Goal: Transaction & Acquisition: Download file/media

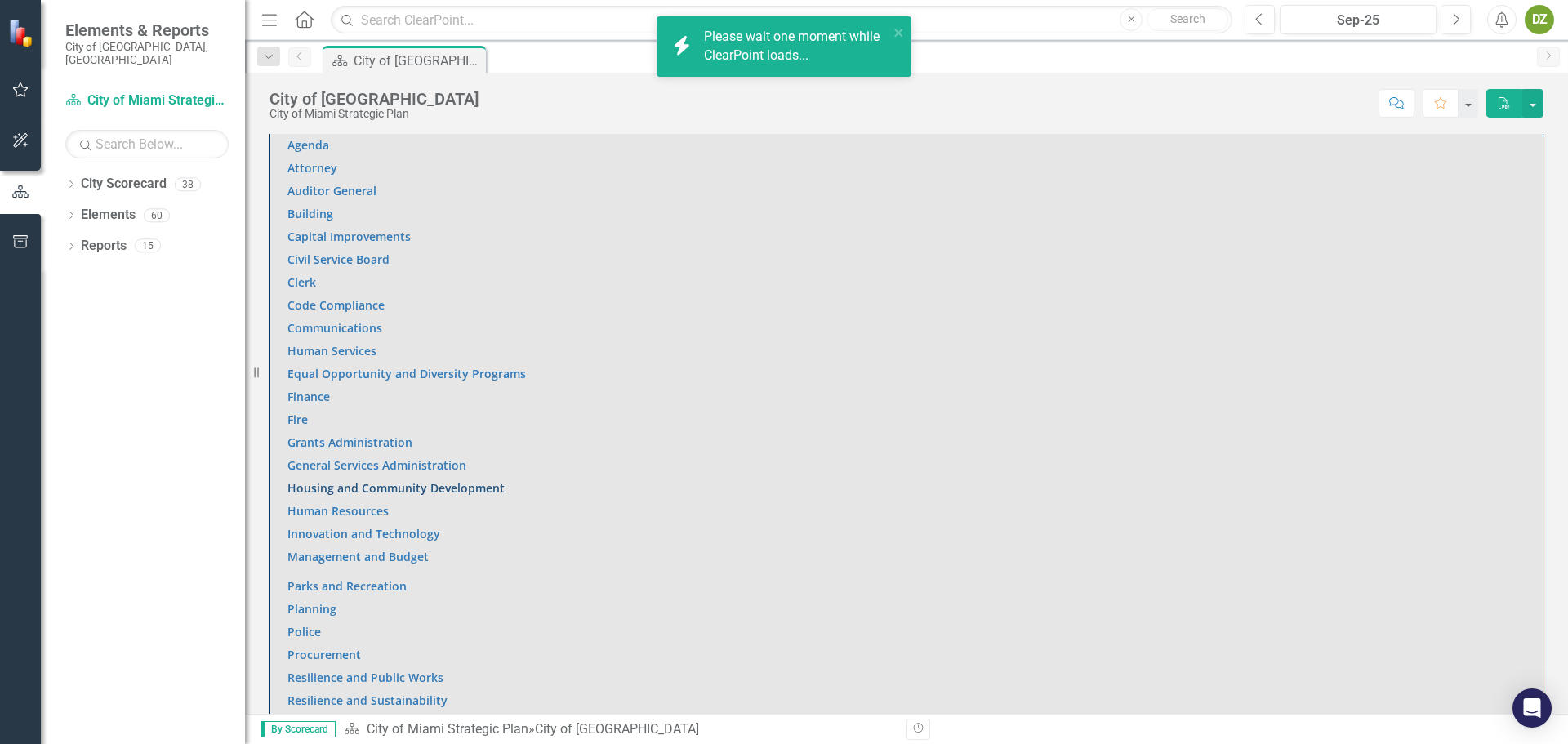
scroll to position [1265, 0]
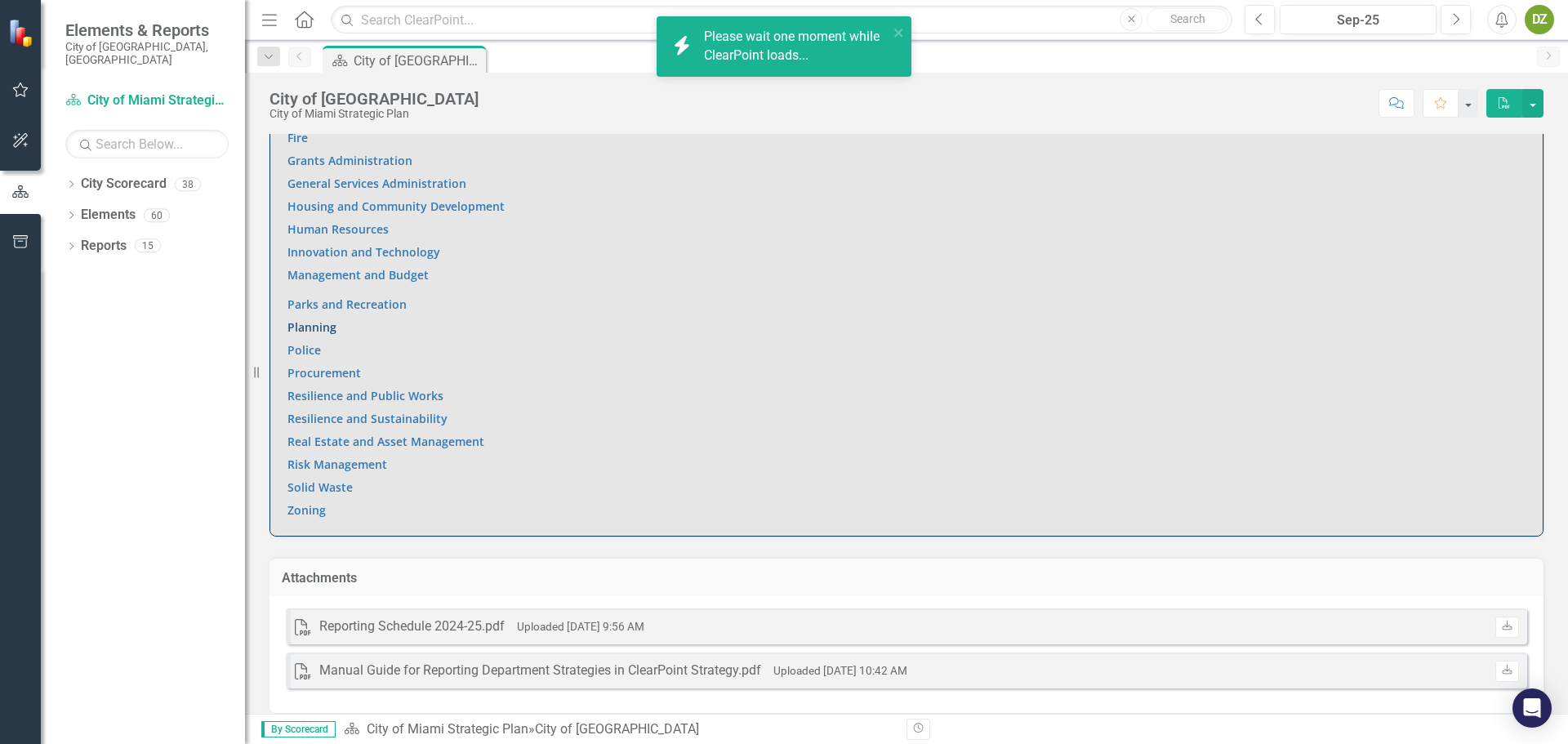
click at [324, 320] on link "Planning" at bounding box center [312, 328] width 49 height 16
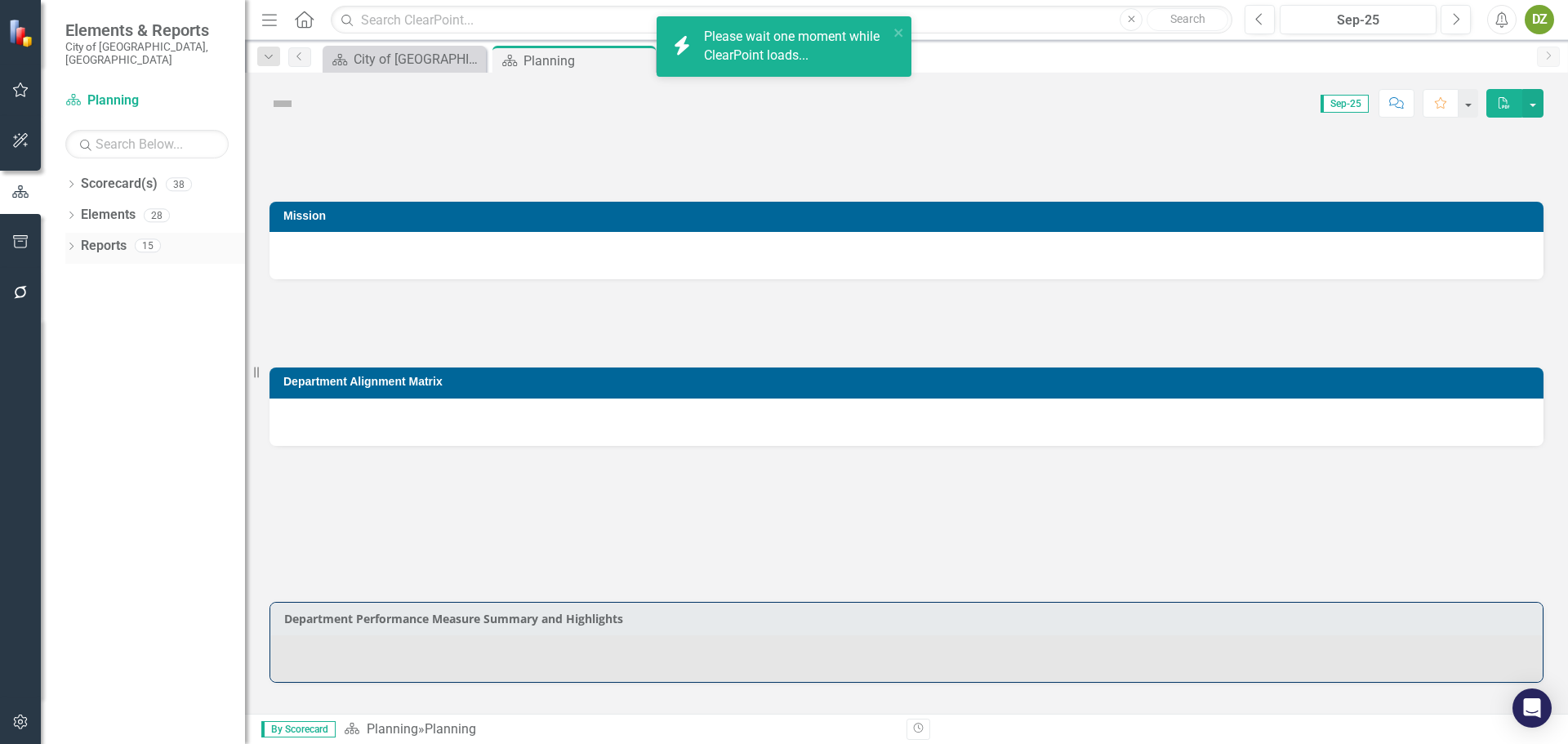
click at [116, 237] on link "Reports" at bounding box center [103, 247] width 46 height 19
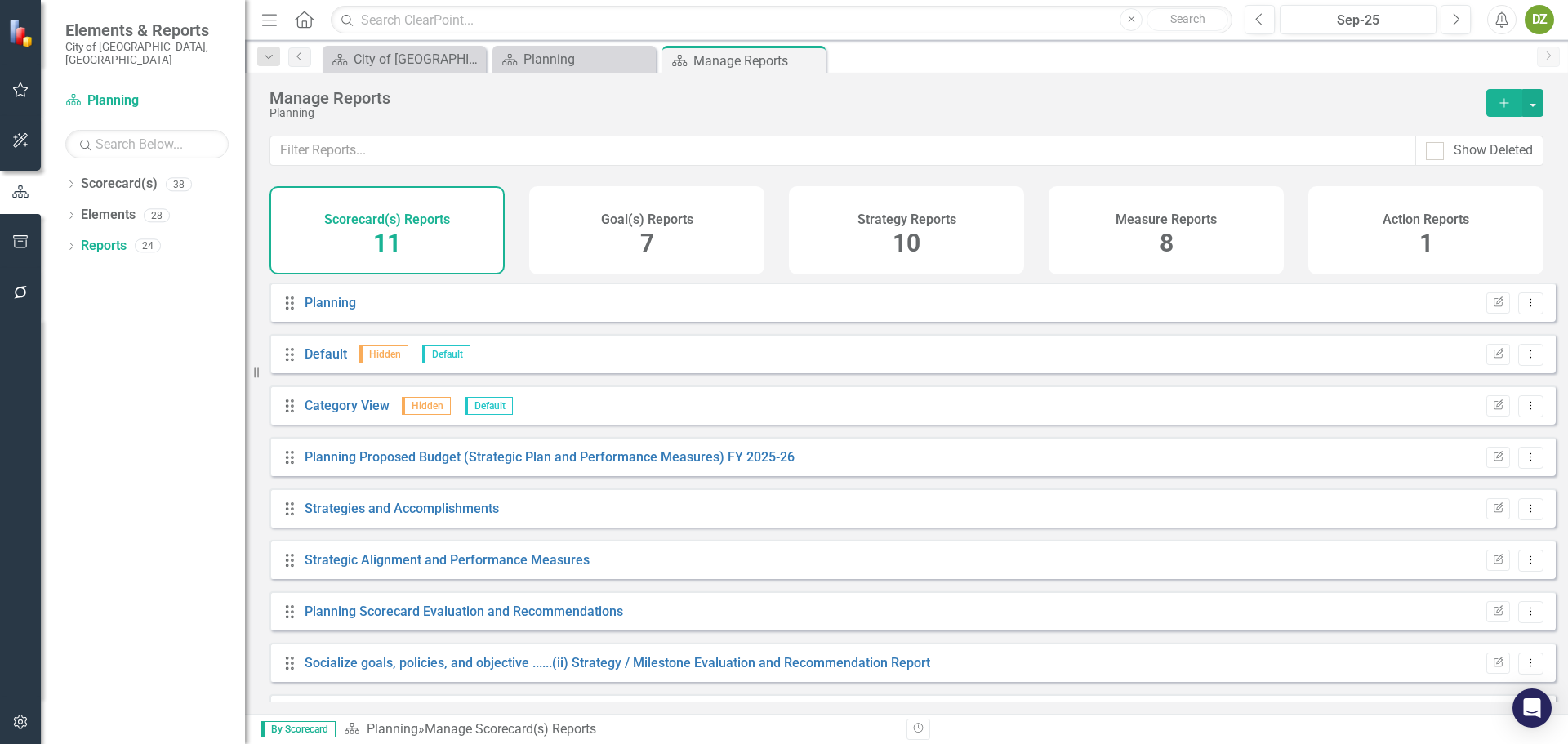
click at [981, 256] on div "Strategy Reports 10" at bounding box center [906, 230] width 235 height 89
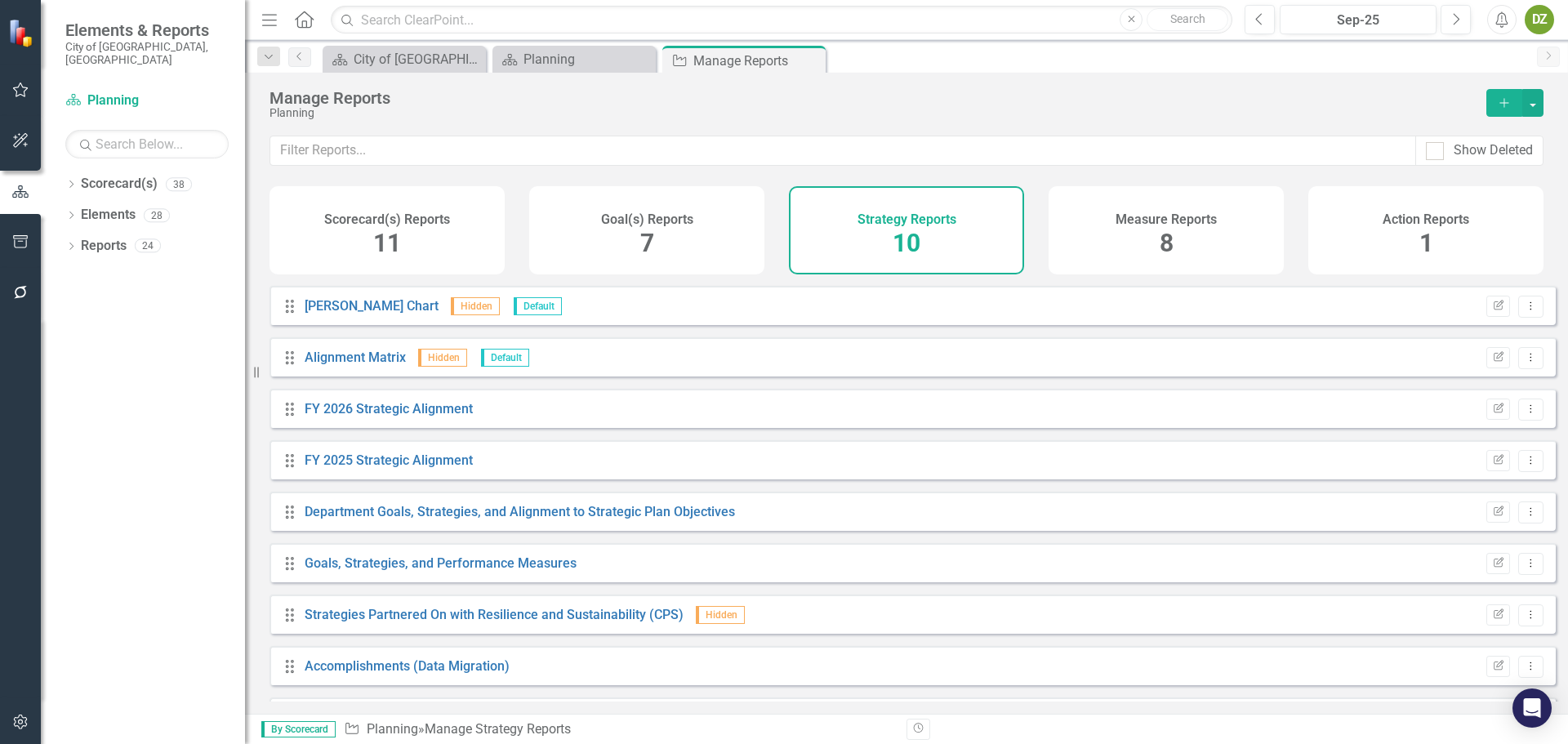
scroll to position [96, 0]
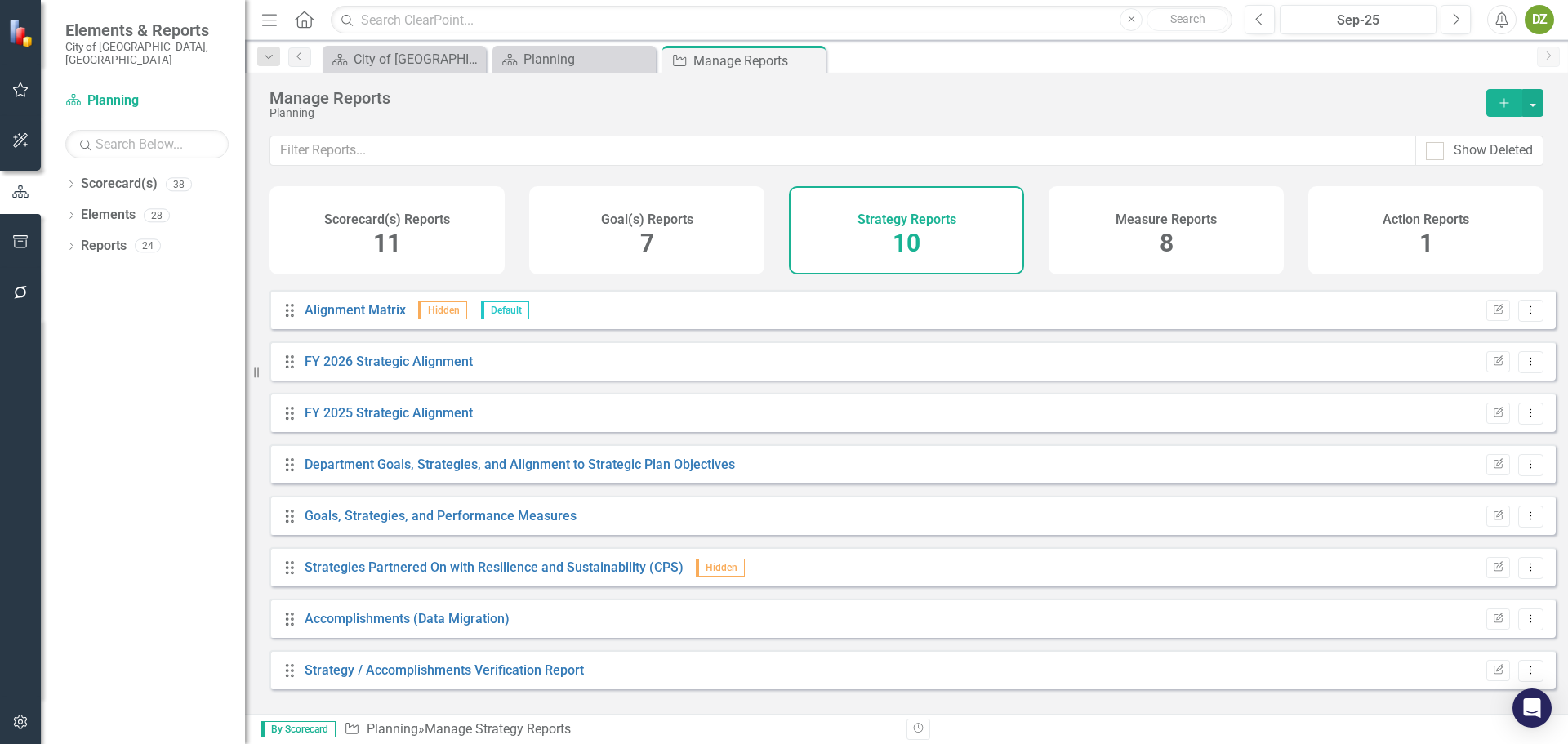
click at [456, 201] on div "Scorecard(s) Reports 11" at bounding box center [387, 230] width 235 height 89
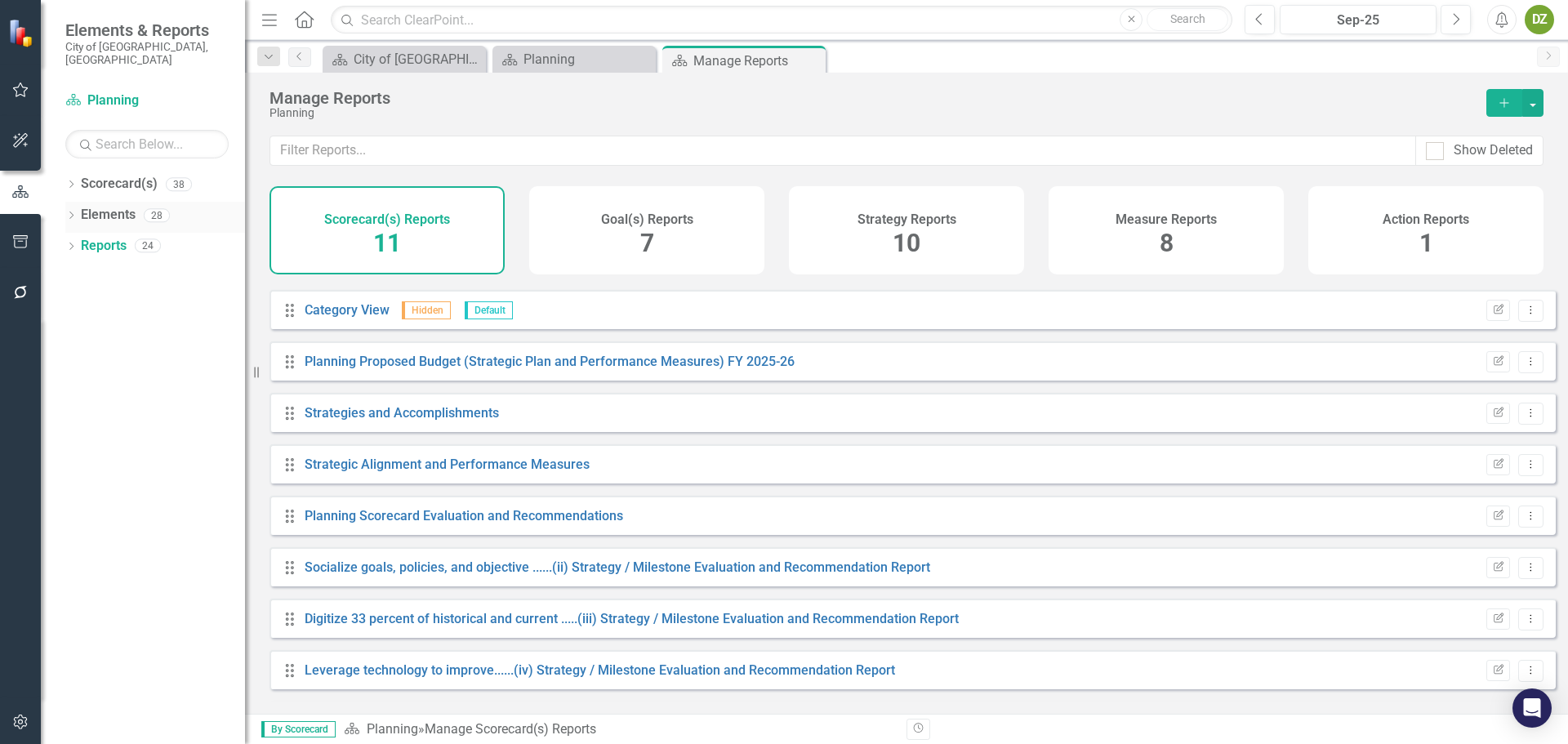
click at [129, 206] on link "Elements" at bounding box center [108, 216] width 55 height 19
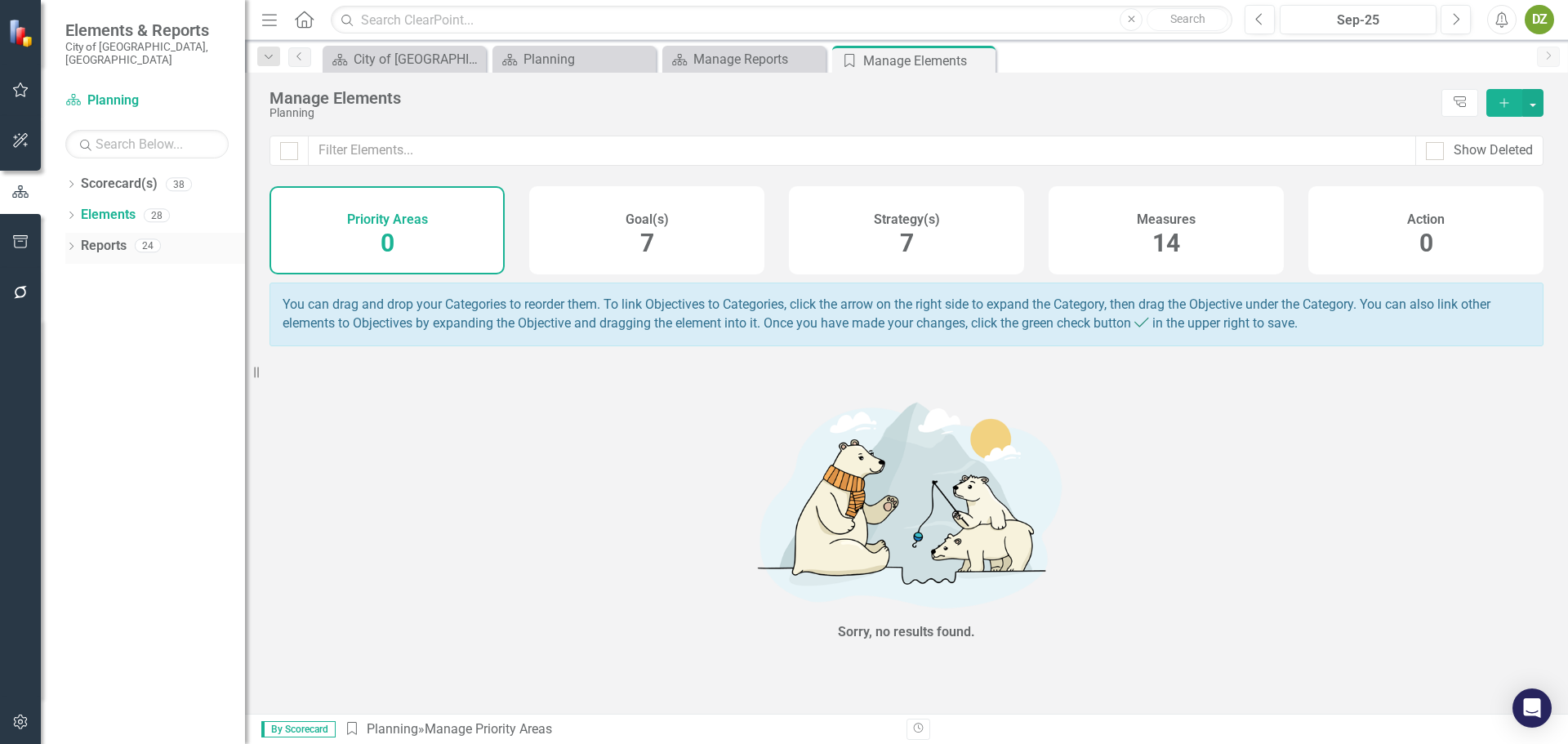
click at [124, 233] on div "Reports" at bounding box center [103, 246] width 46 height 27
click at [1111, 256] on div "Measures 14" at bounding box center [1166, 230] width 235 height 89
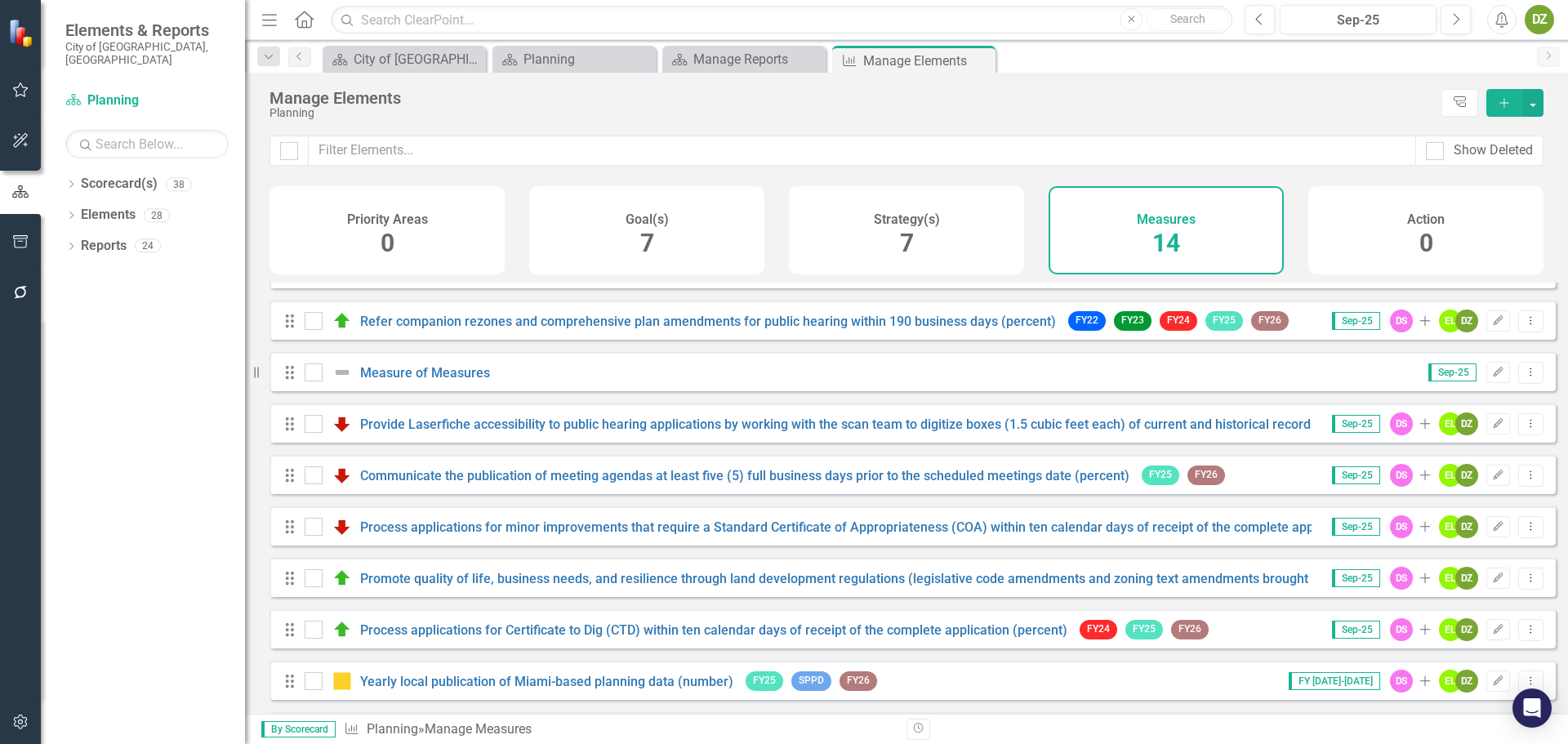
scroll to position [302, 0]
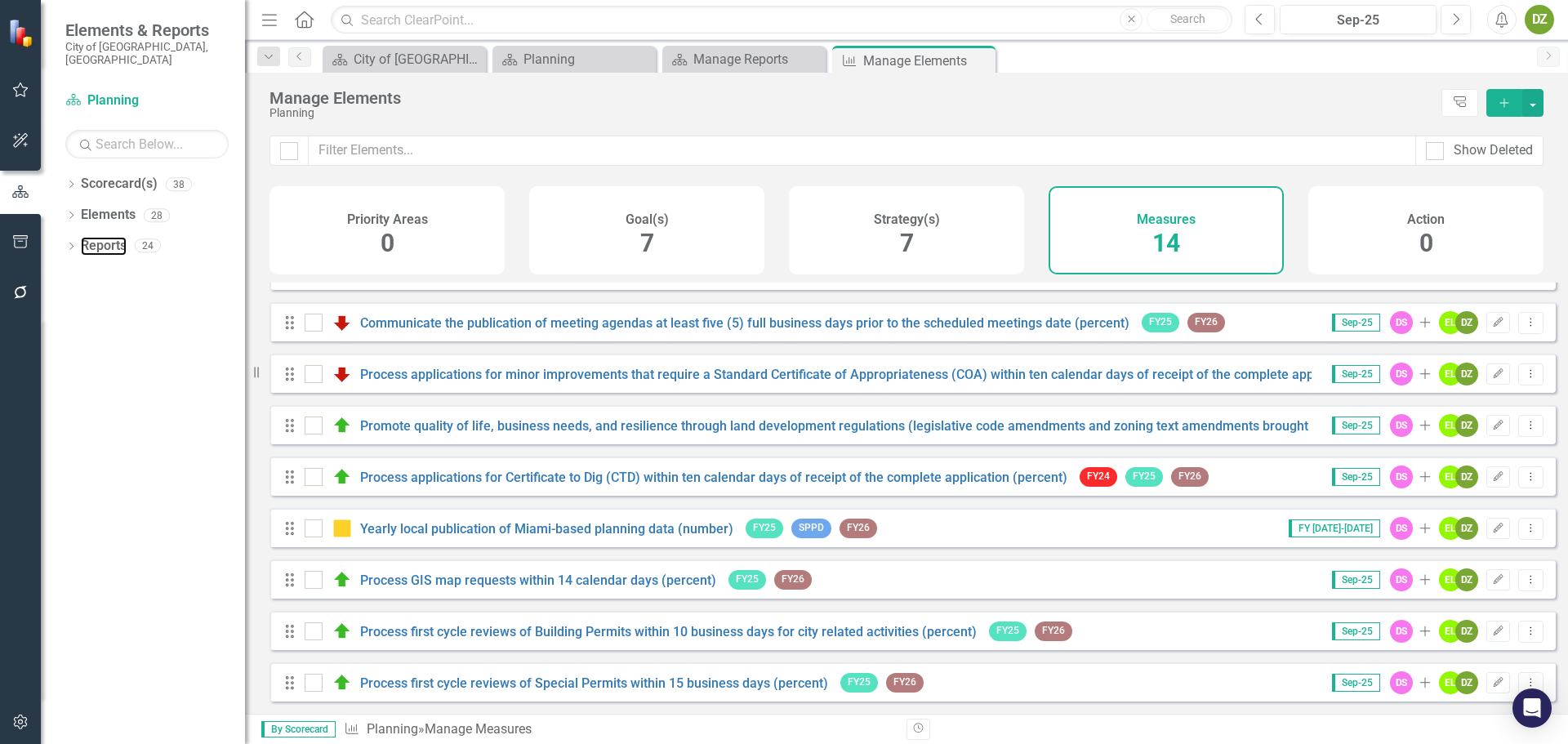
drag, startPoint x: 86, startPoint y: 238, endPoint x: 245, endPoint y: 342, distance: 190.0
click at [86, 239] on link "Reports" at bounding box center [103, 247] width 46 height 19
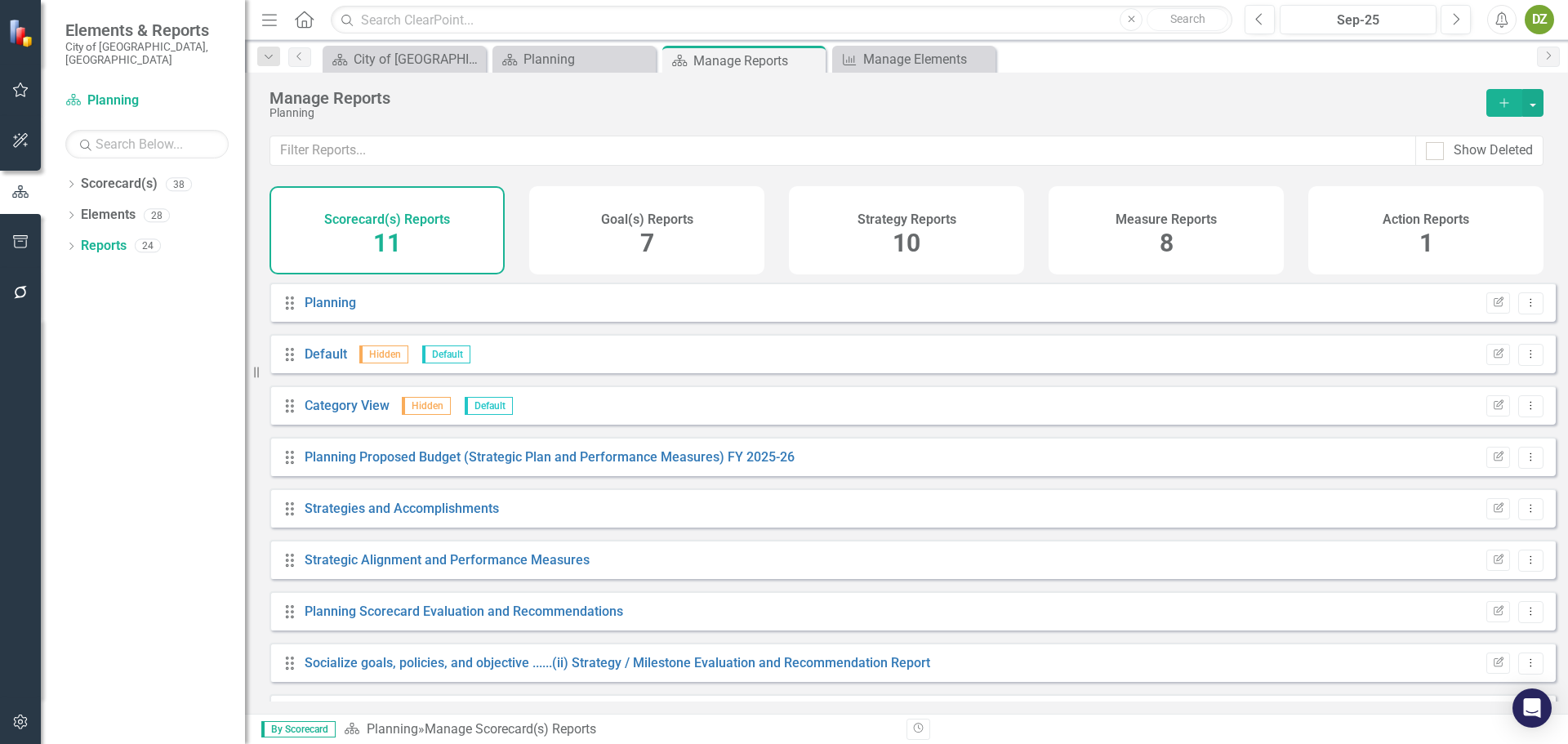
click at [1206, 257] on div "Measure Reports 8" at bounding box center [1166, 230] width 235 height 89
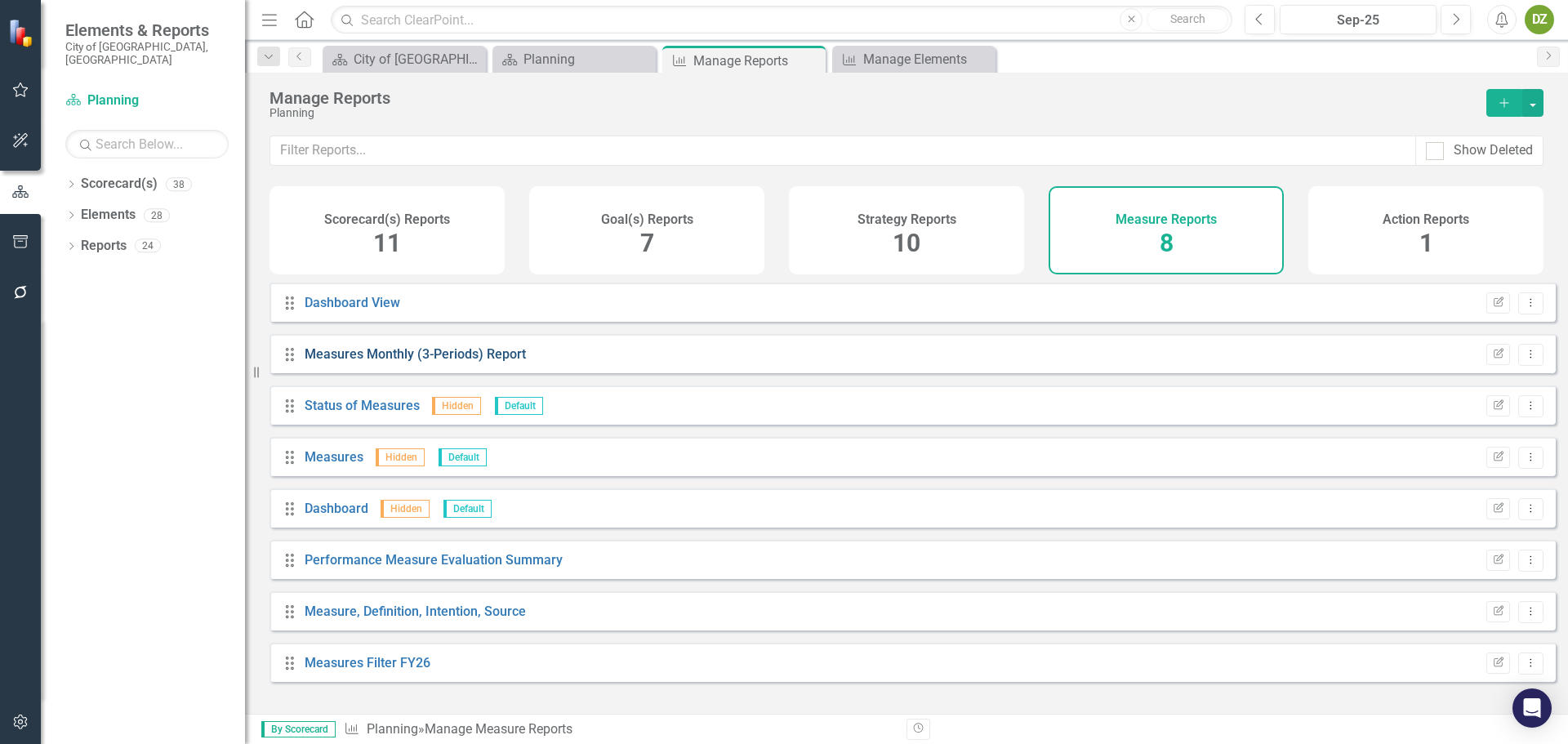
click at [439, 362] on link "Measures Monthly (3-Periods) Report" at bounding box center [415, 355] width 222 height 16
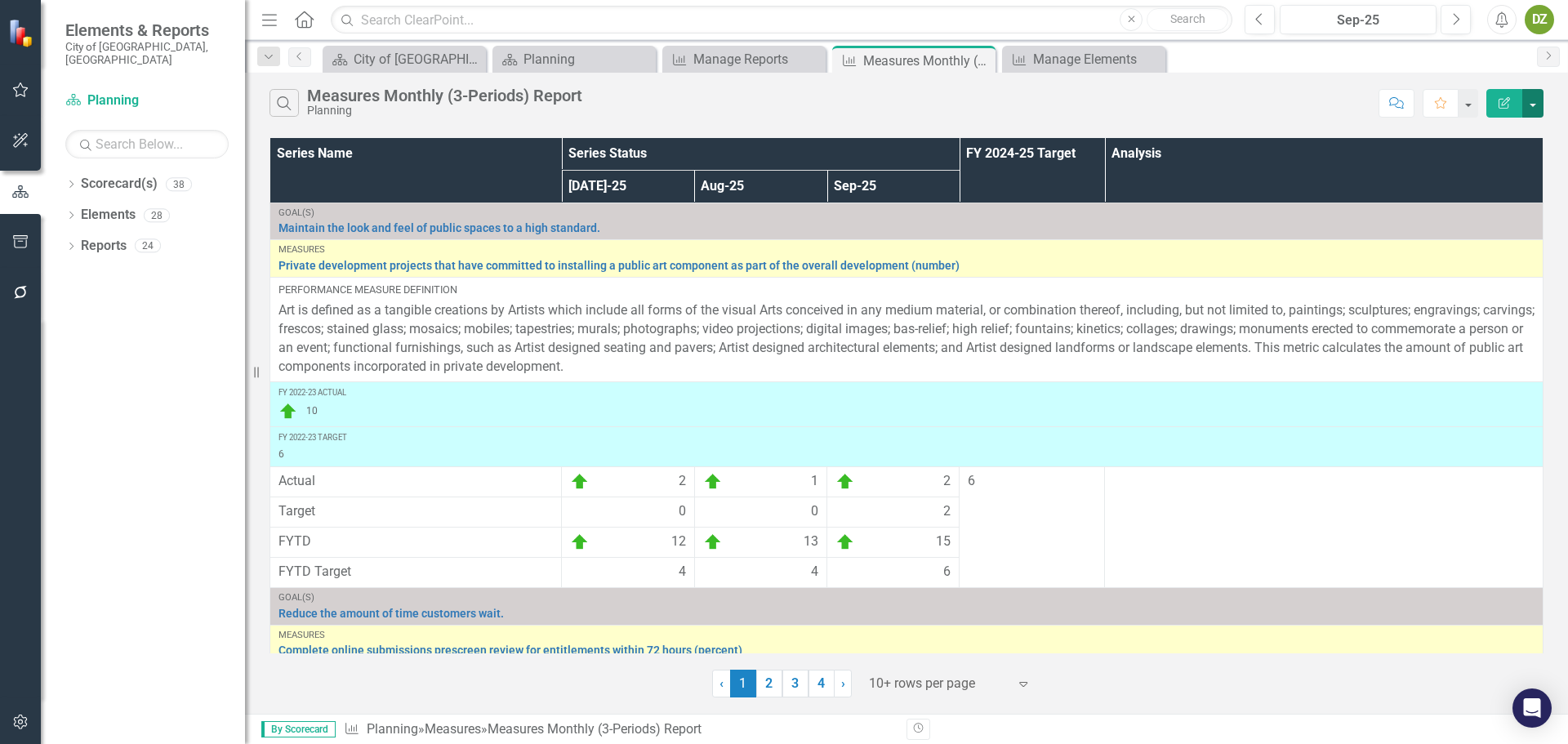
click at [1536, 103] on button "button" at bounding box center [1532, 103] width 21 height 29
click at [1478, 178] on link "PDF Export to PDF" at bounding box center [1478, 166] width 129 height 30
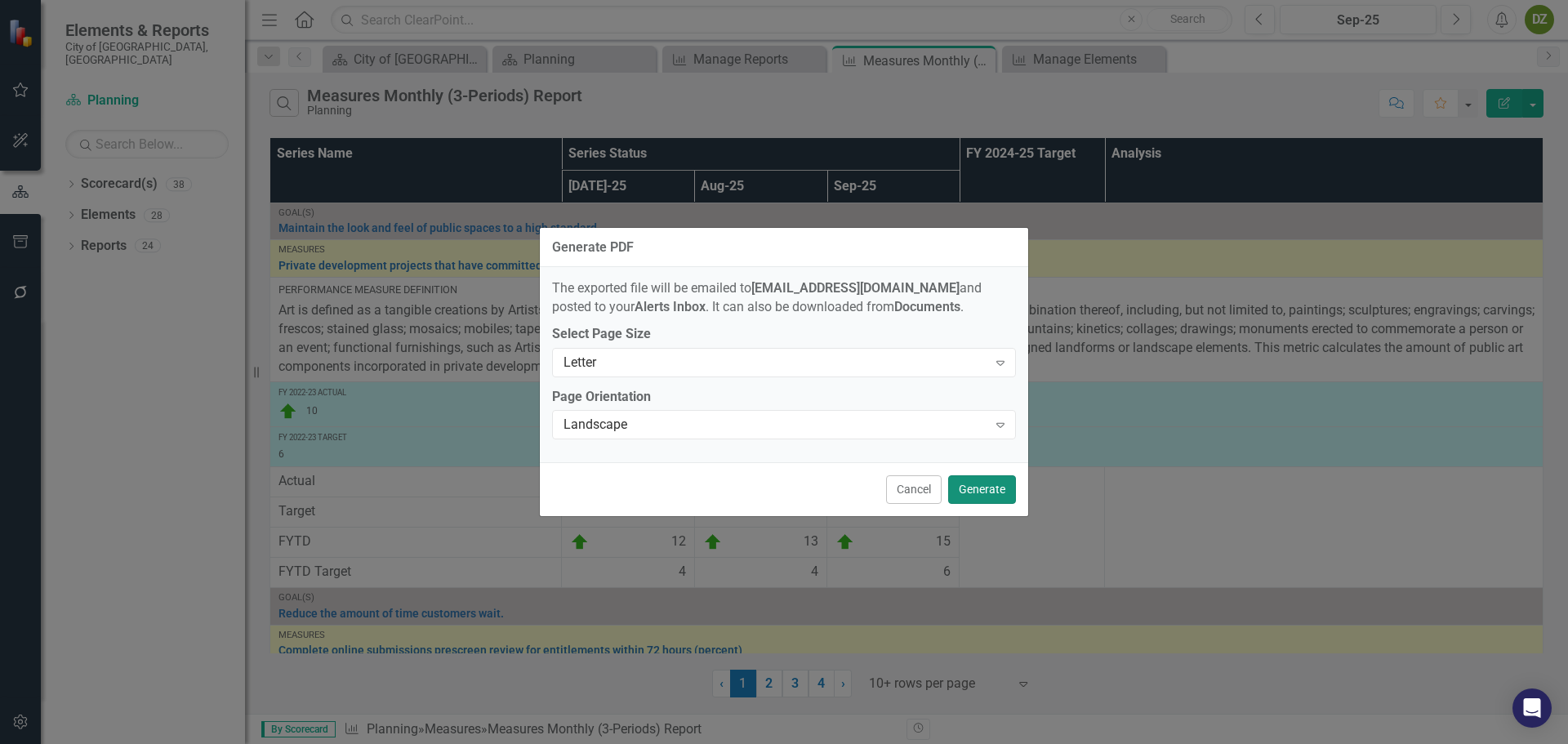
click at [982, 491] on button "Generate" at bounding box center [982, 489] width 68 height 29
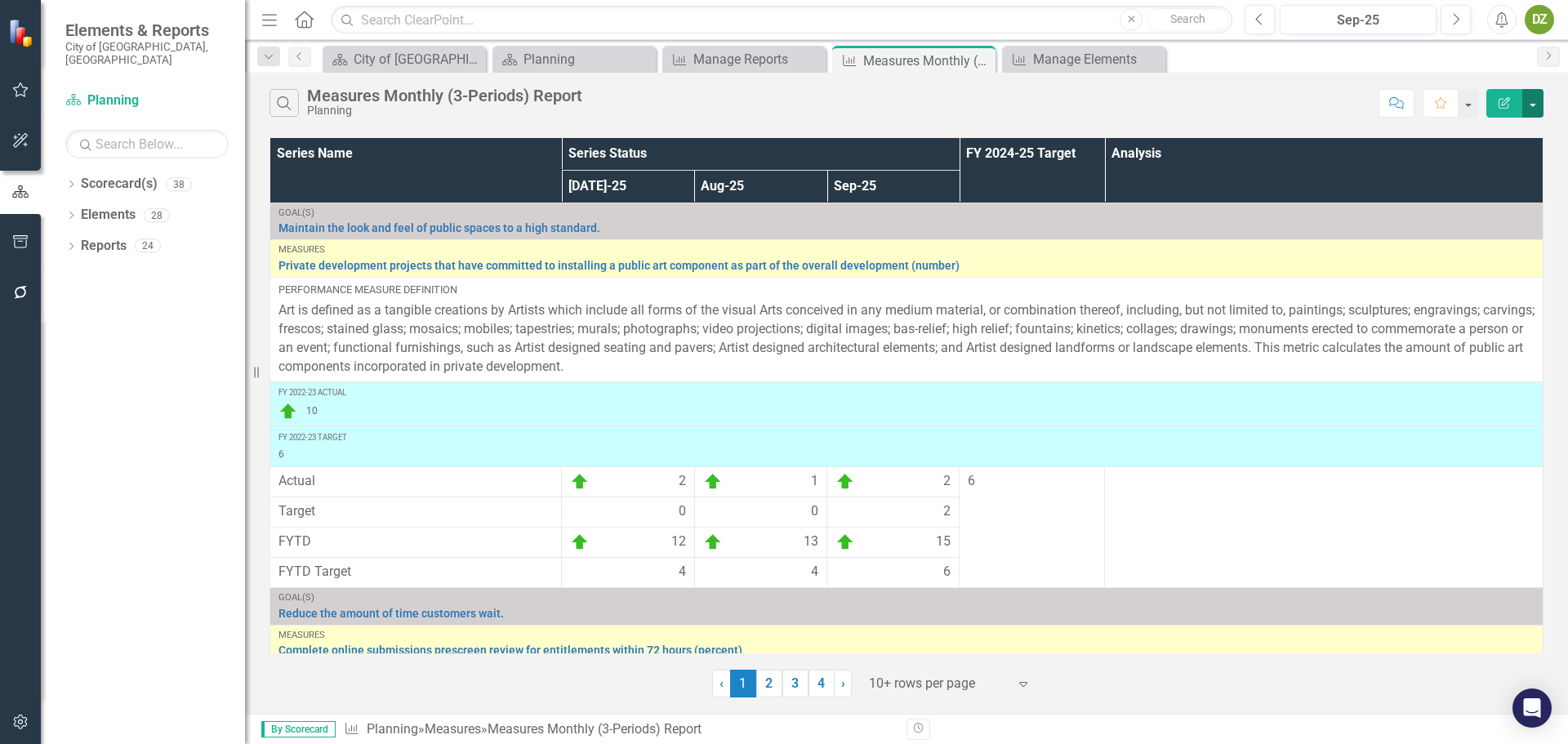
click at [1534, 107] on button "button" at bounding box center [1532, 103] width 21 height 29
click at [1492, 158] on link "PDF Export to PDF" at bounding box center [1478, 166] width 129 height 30
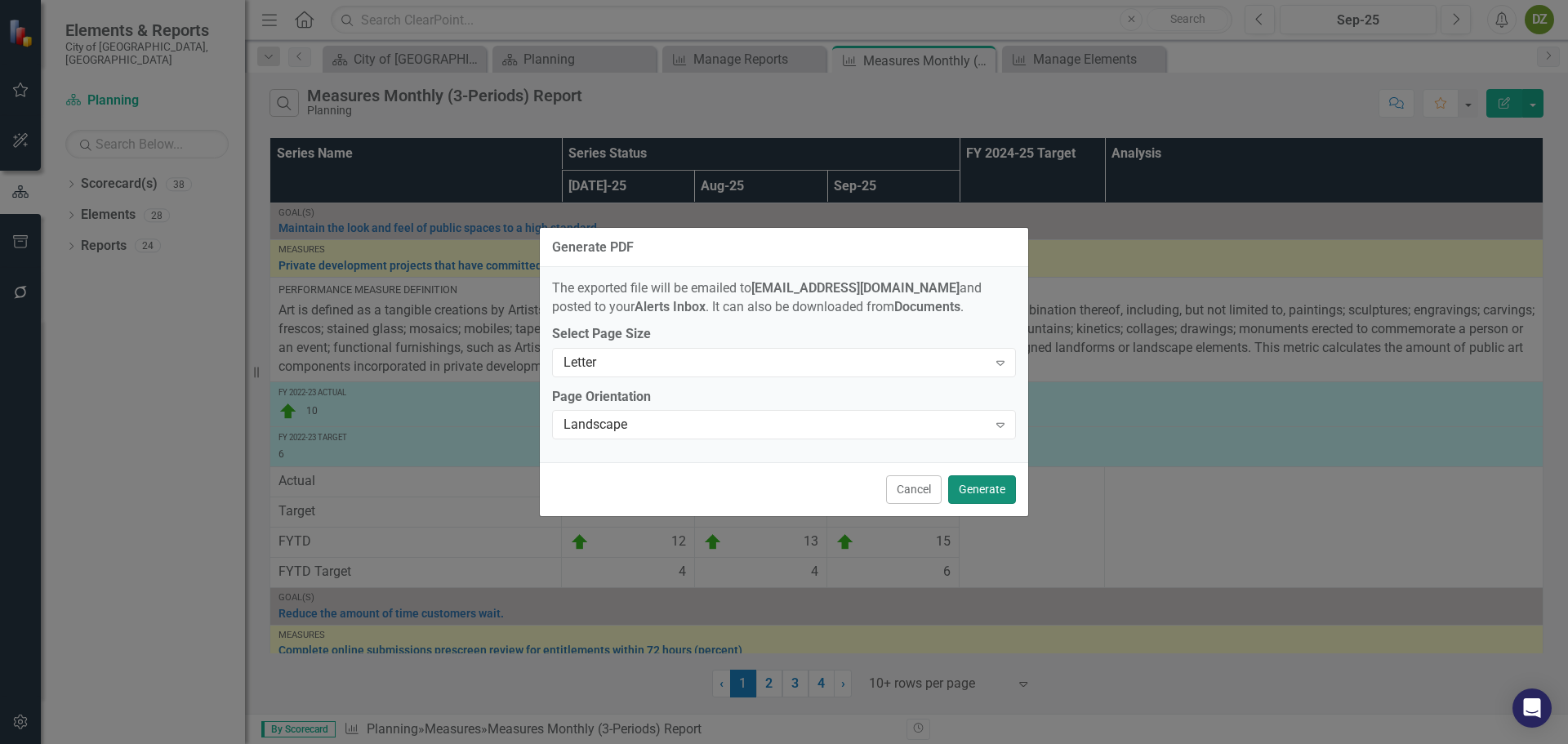
click at [988, 486] on button "Generate" at bounding box center [982, 489] width 68 height 29
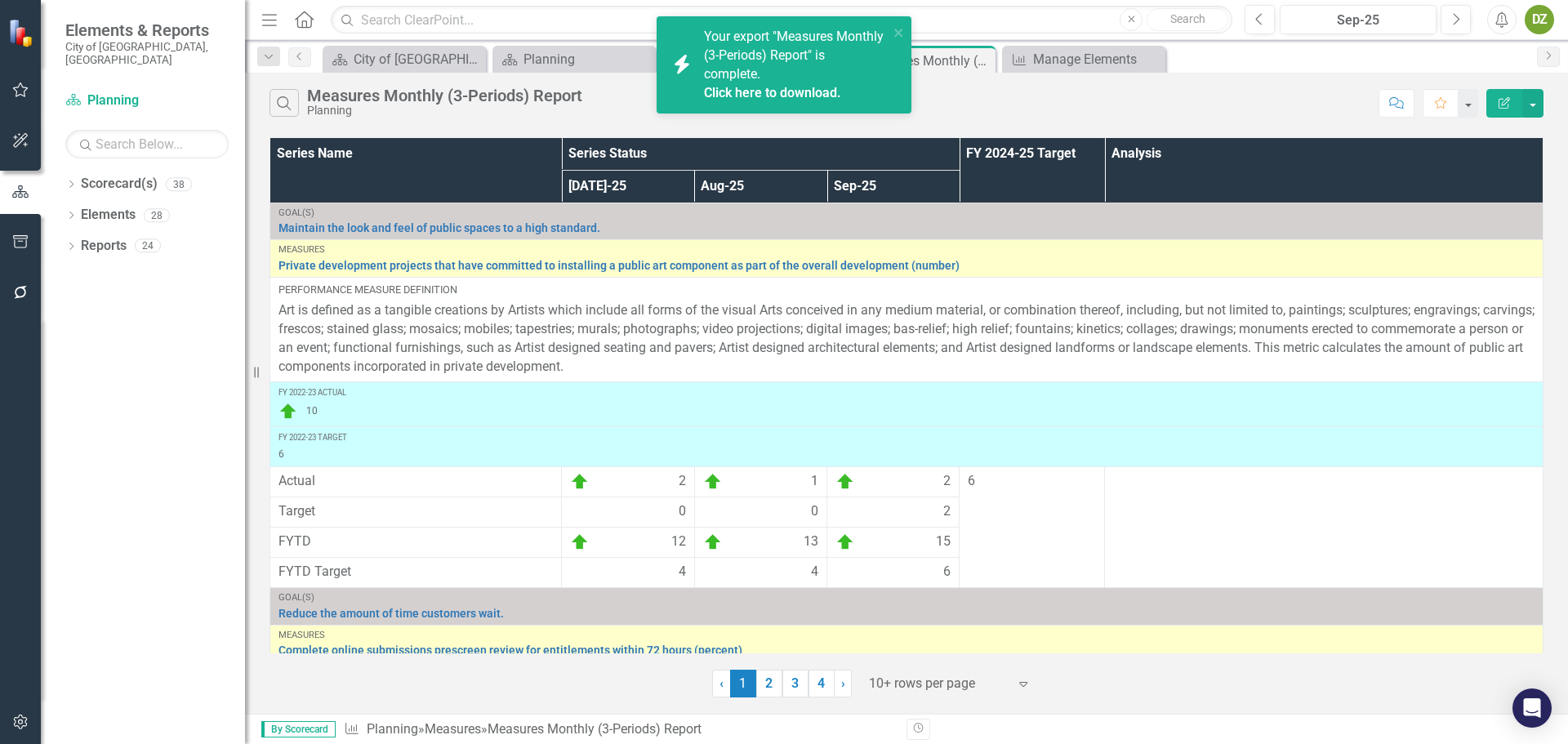
click at [818, 95] on link "Click here to download." at bounding box center [772, 93] width 137 height 16
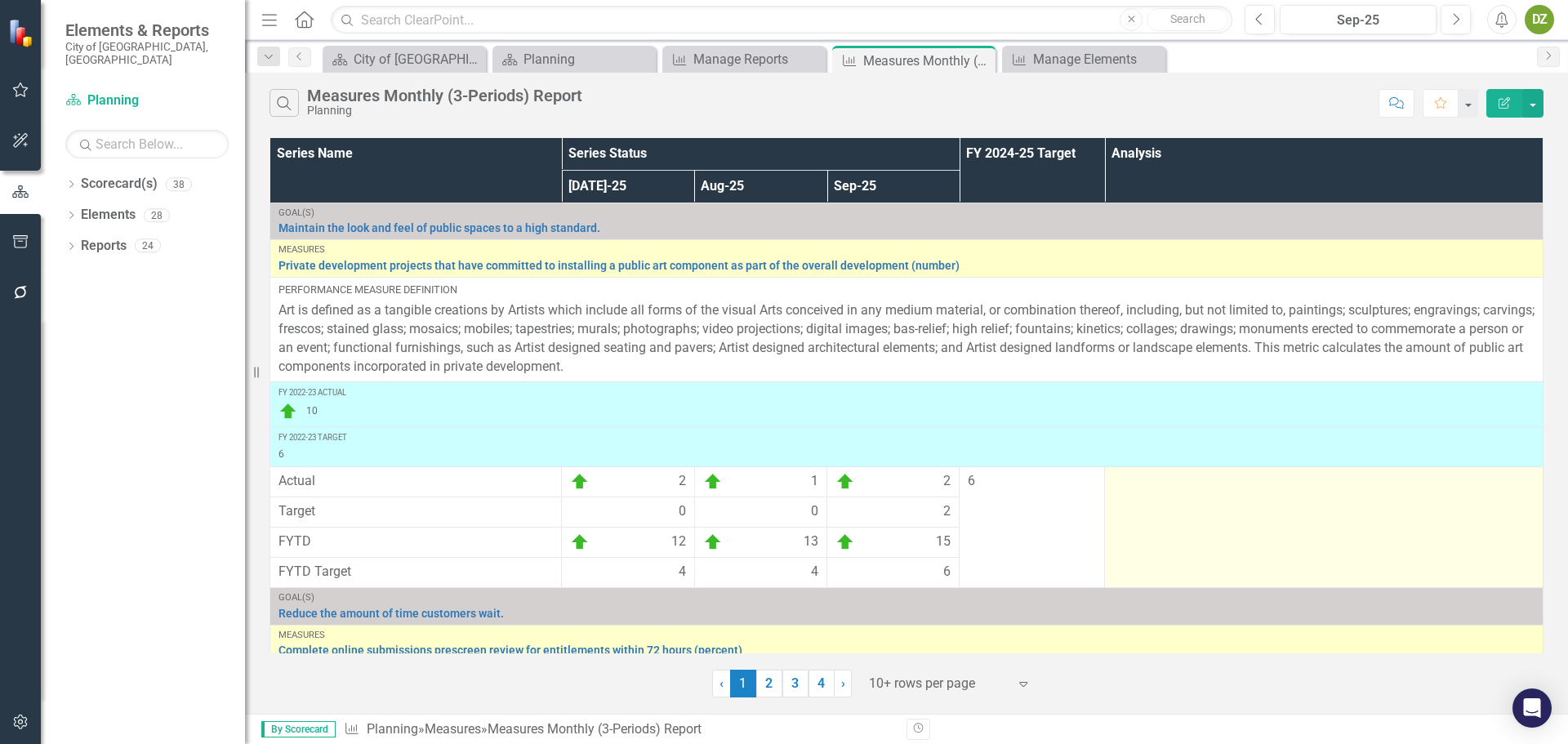
click at [1224, 491] on div at bounding box center [1323, 482] width 421 height 20
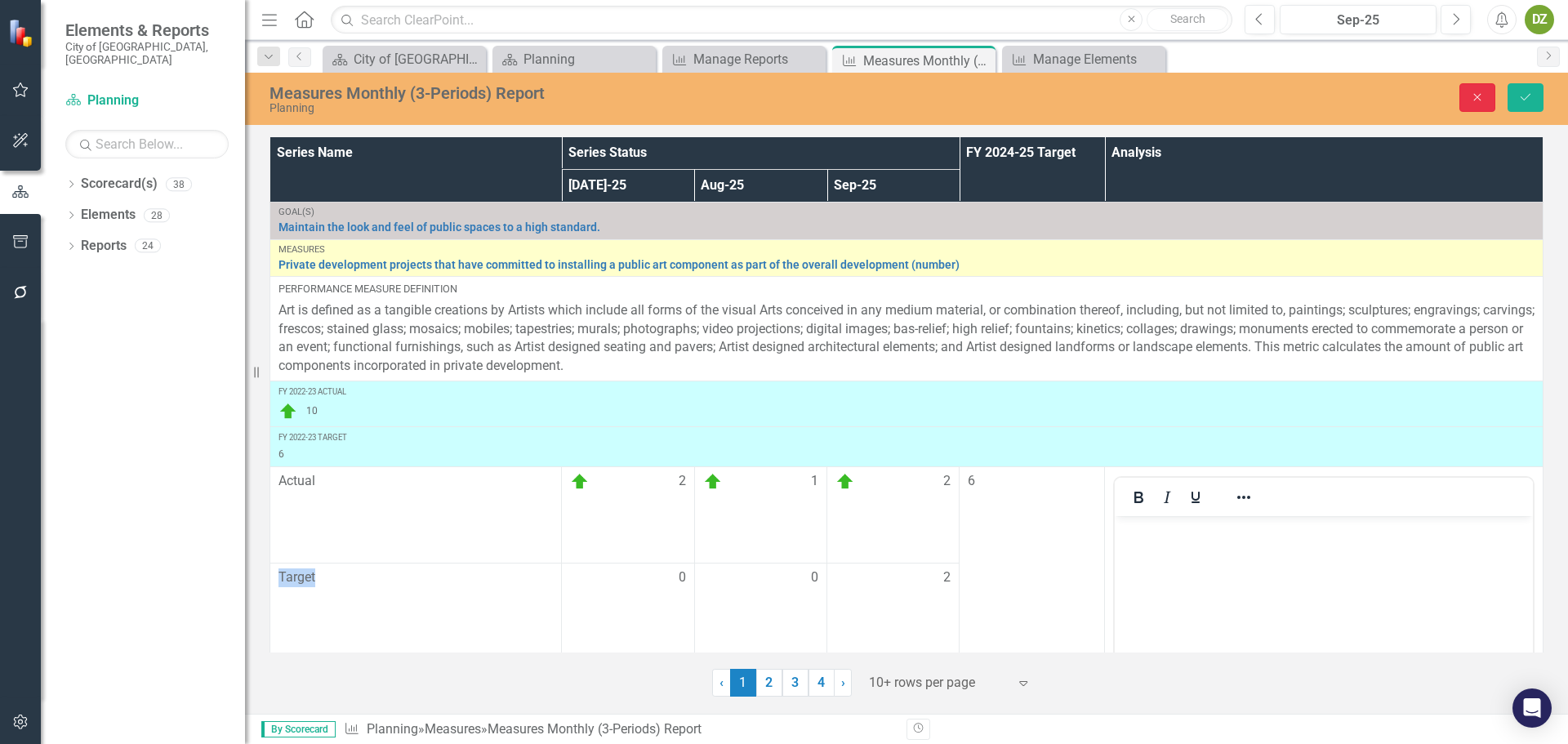
click at [1484, 100] on icon "Close" at bounding box center [1477, 96] width 15 height 11
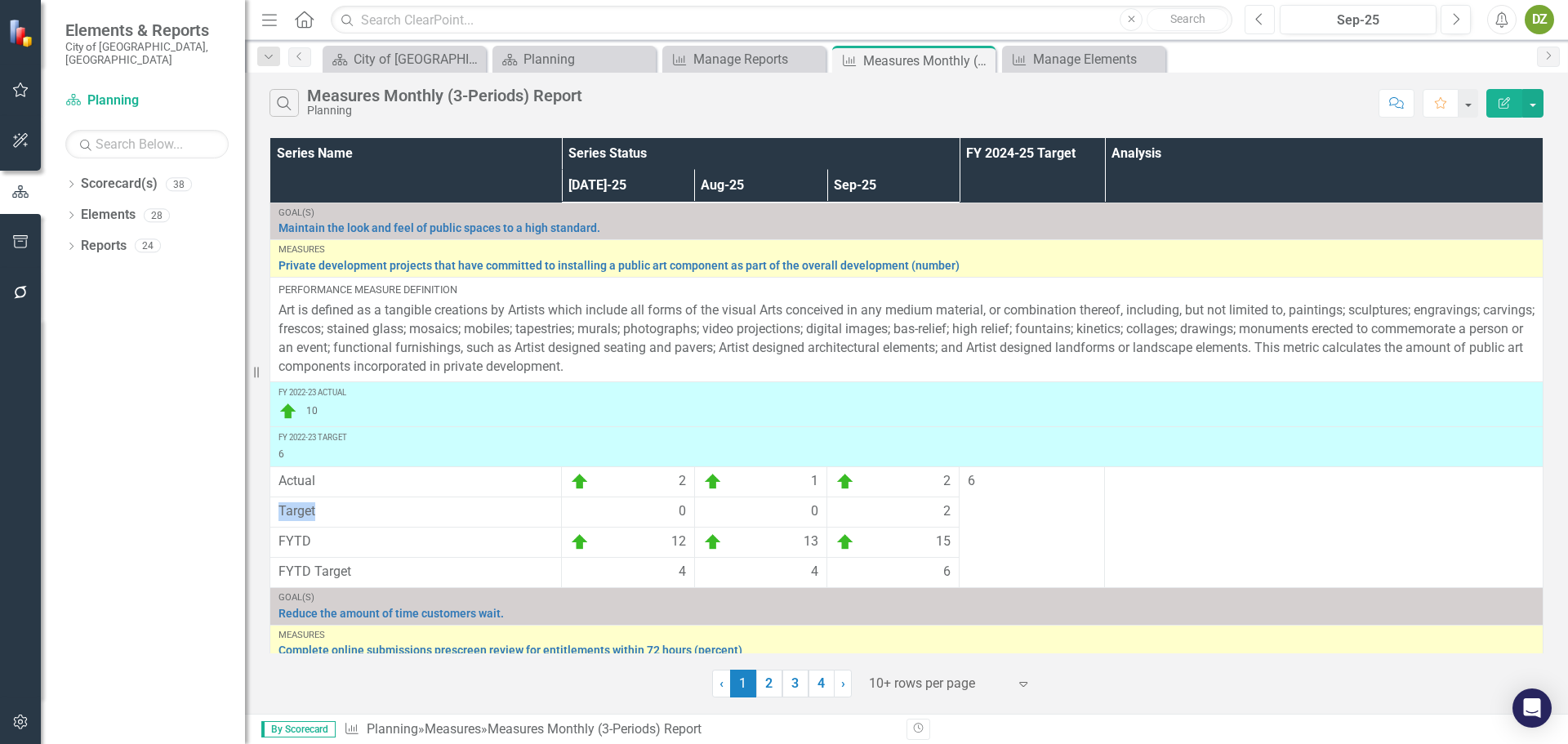
click at [1267, 22] on button "Previous" at bounding box center [1260, 20] width 30 height 30
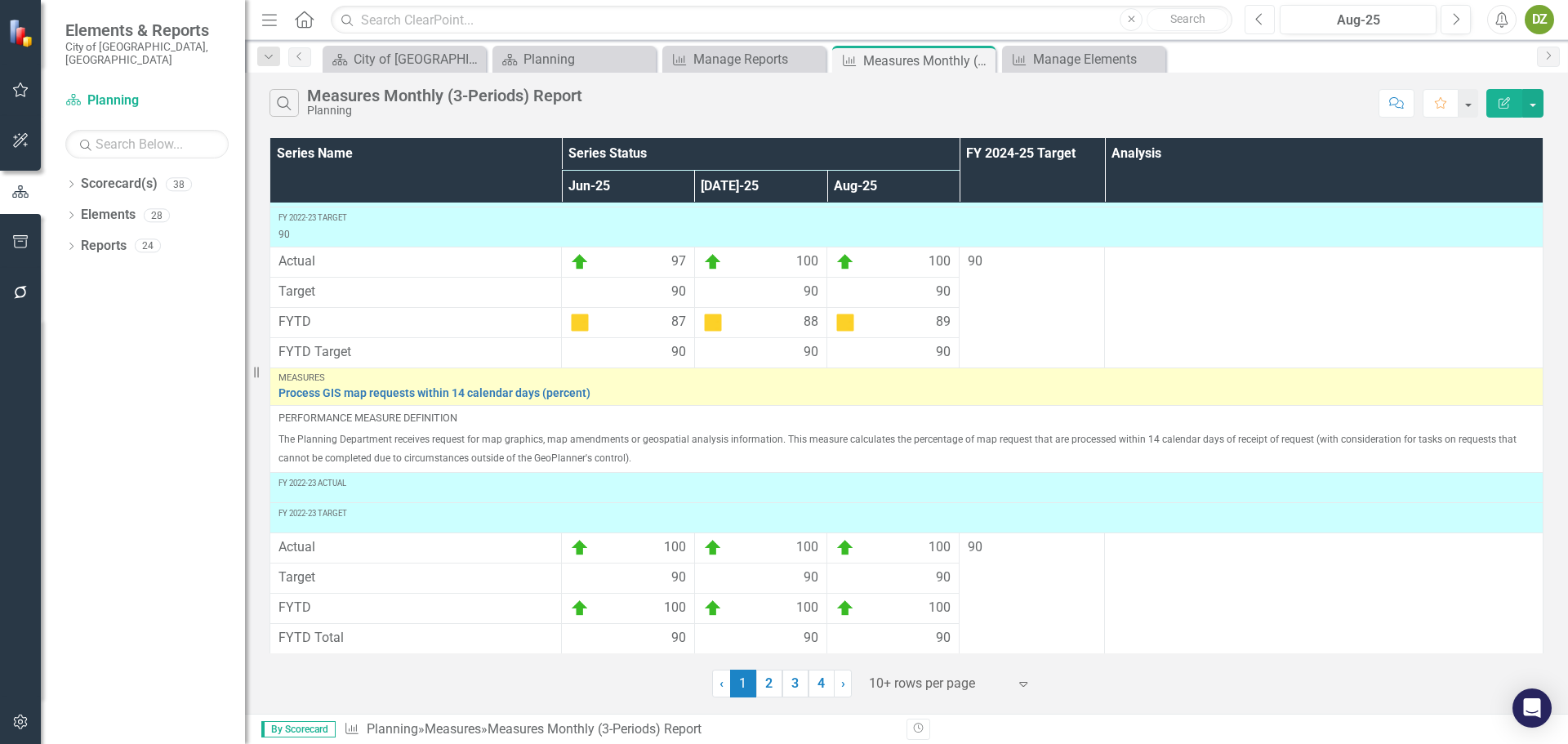
scroll to position [588, 0]
click at [771, 689] on link "2" at bounding box center [769, 684] width 26 height 28
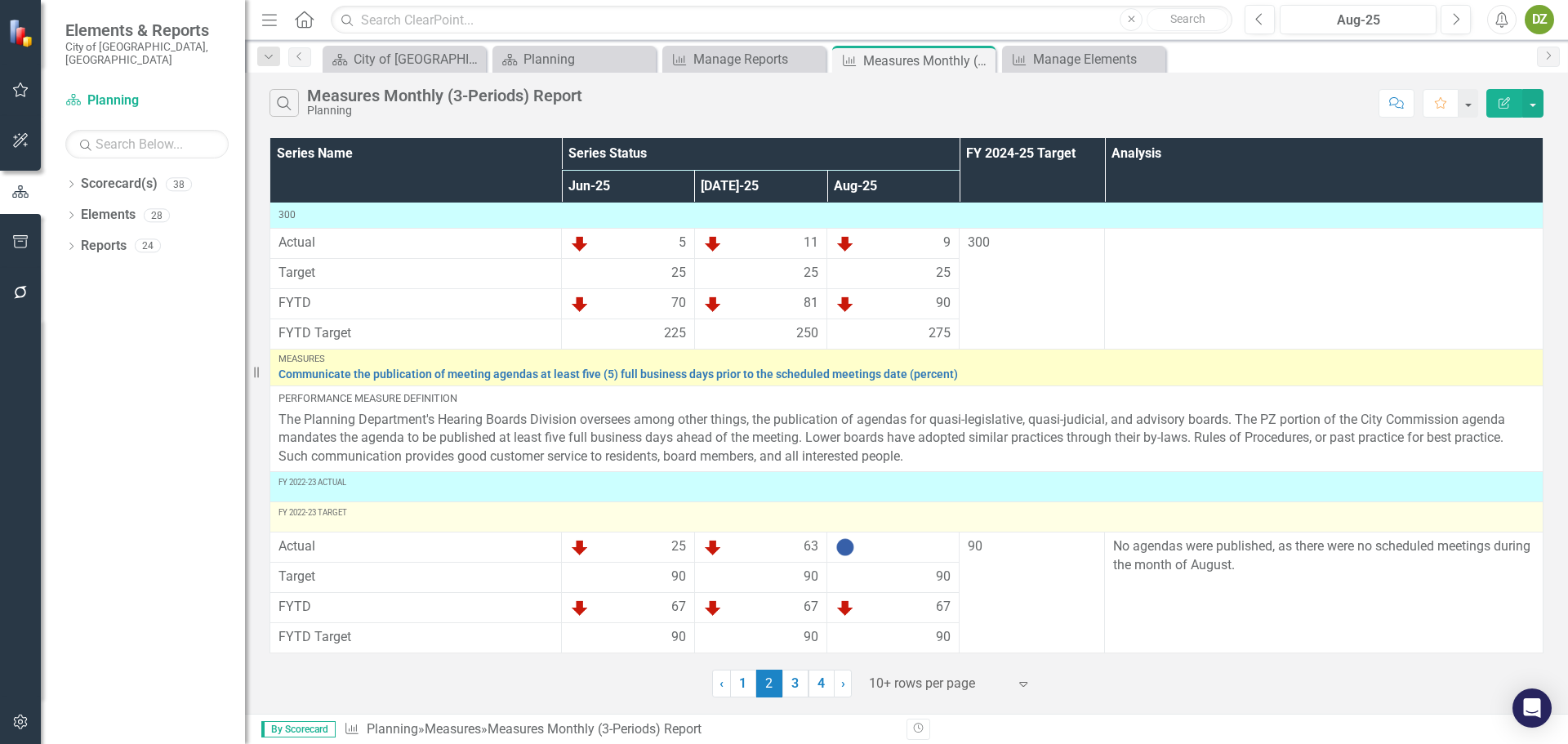
scroll to position [681, 0]
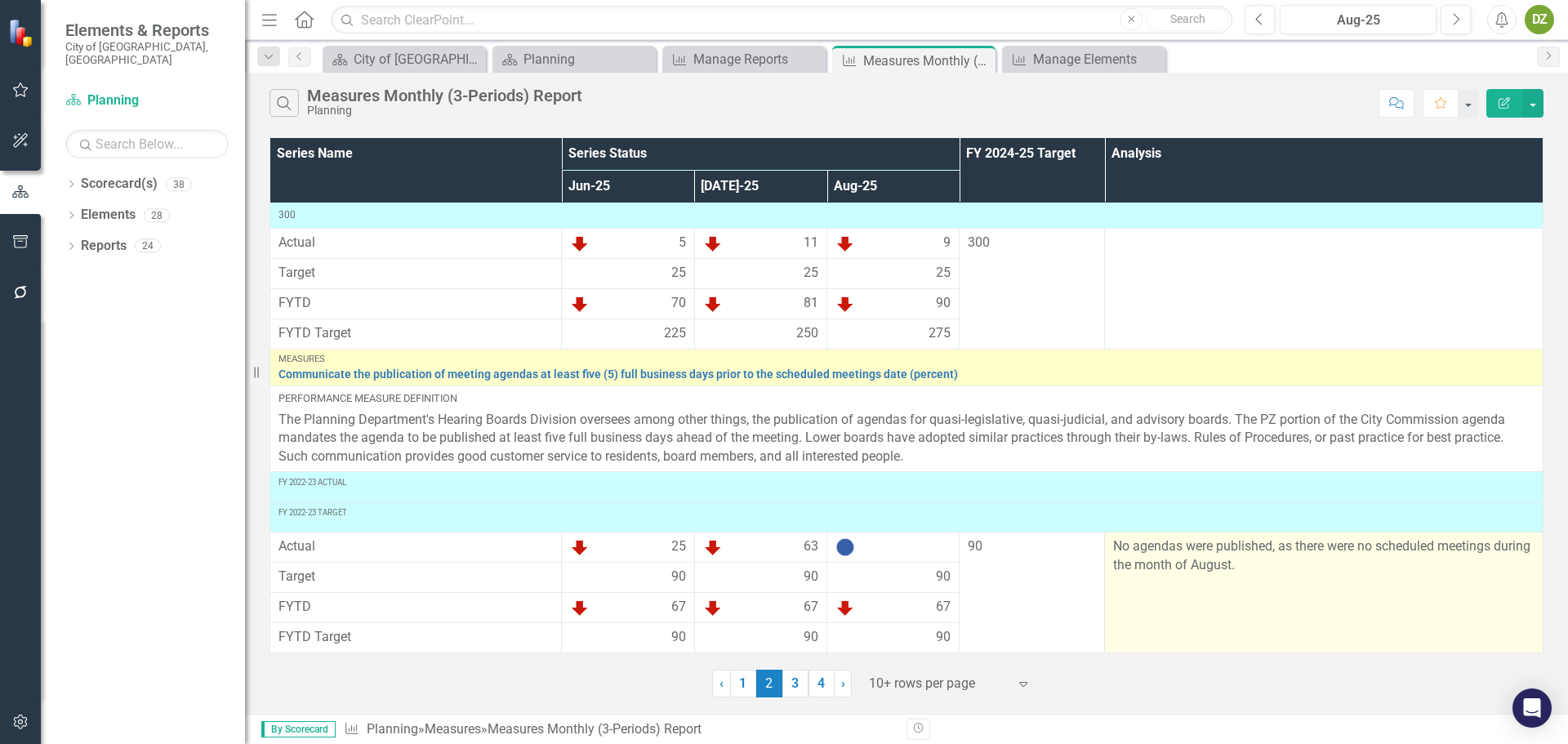
click at [1153, 563] on p "No agendas were published, as there were no scheduled meetings during the month…" at bounding box center [1323, 556] width 421 height 37
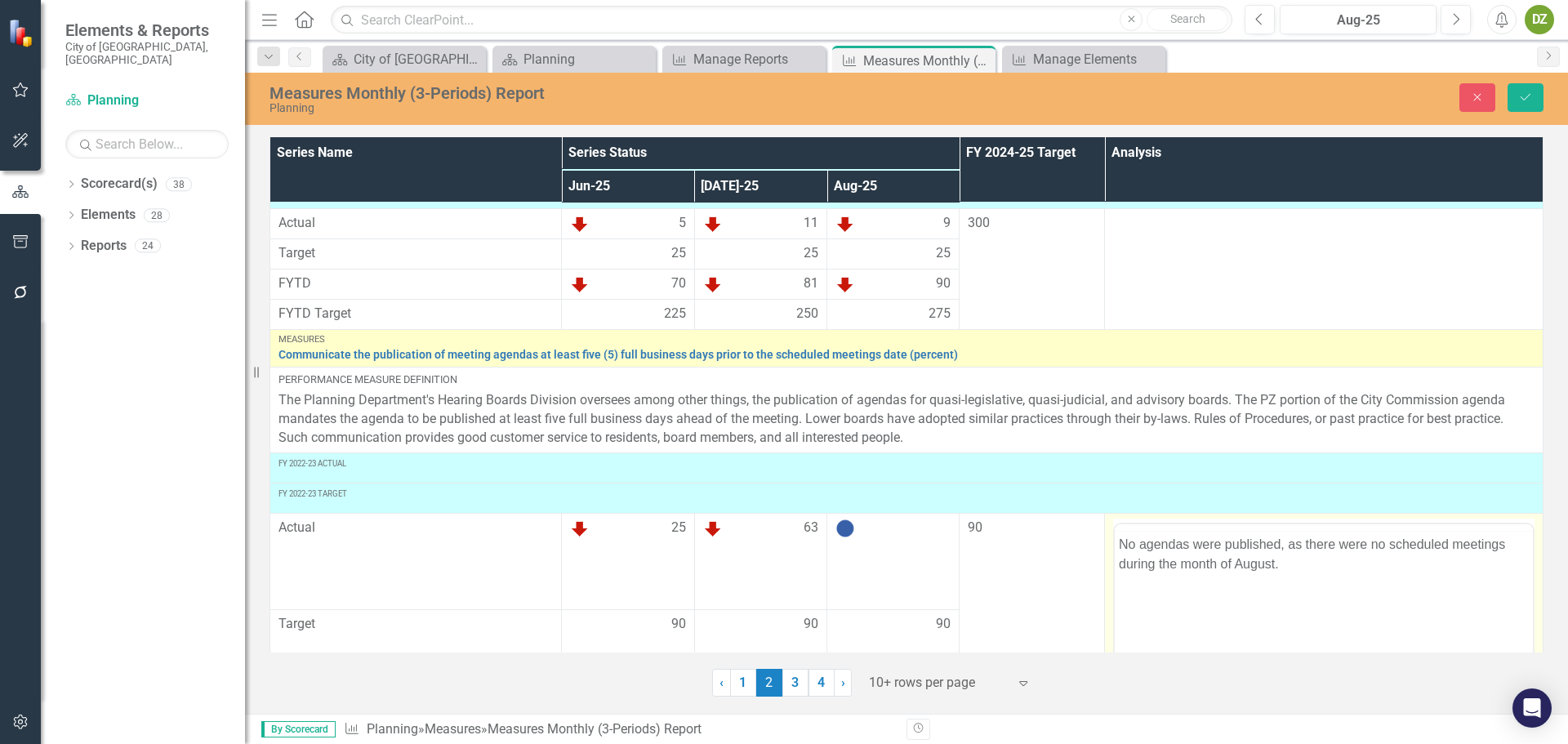
scroll to position [0, 0]
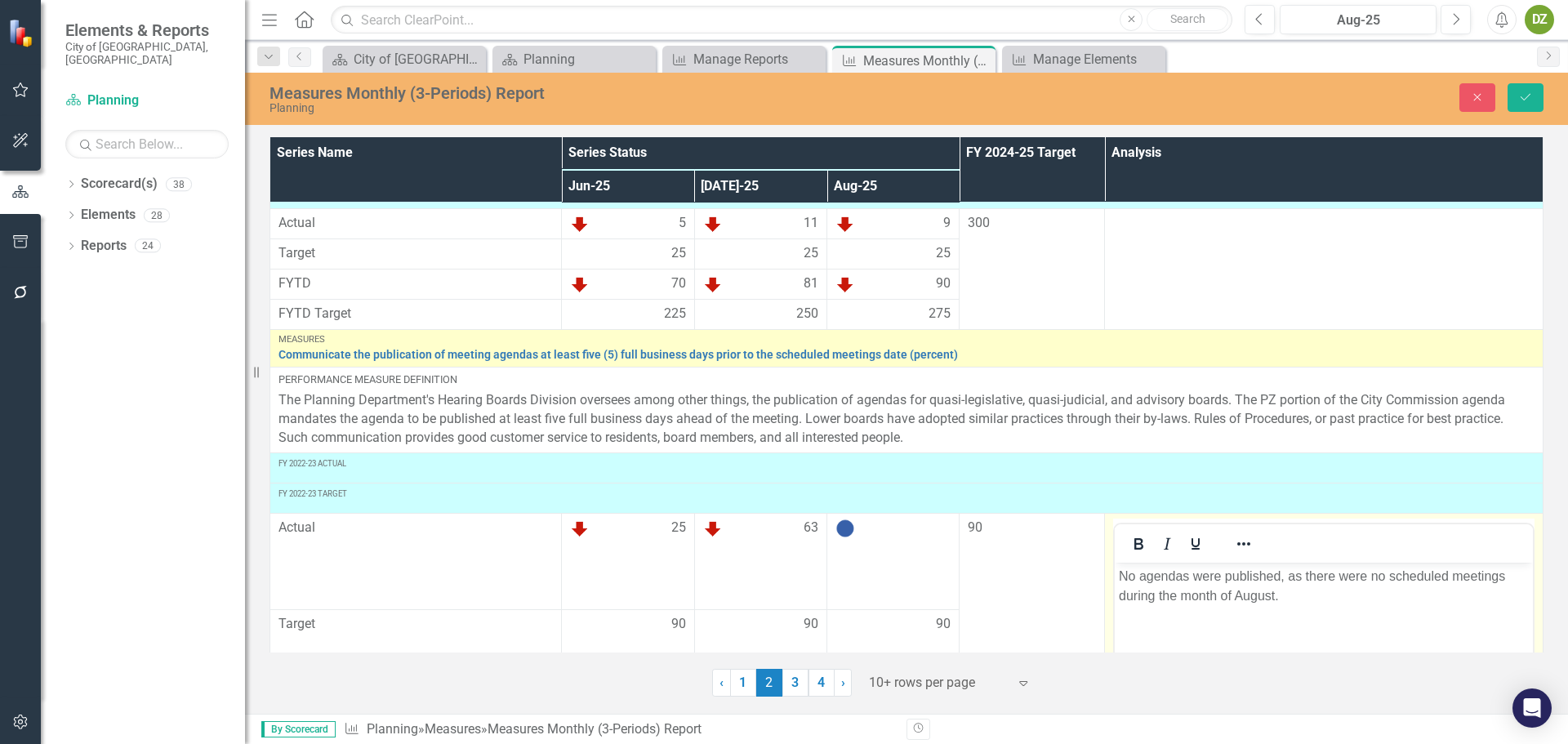
click at [1201, 595] on p "No agendas were published, as there were no scheduled meetings during the month…" at bounding box center [1324, 585] width 410 height 39
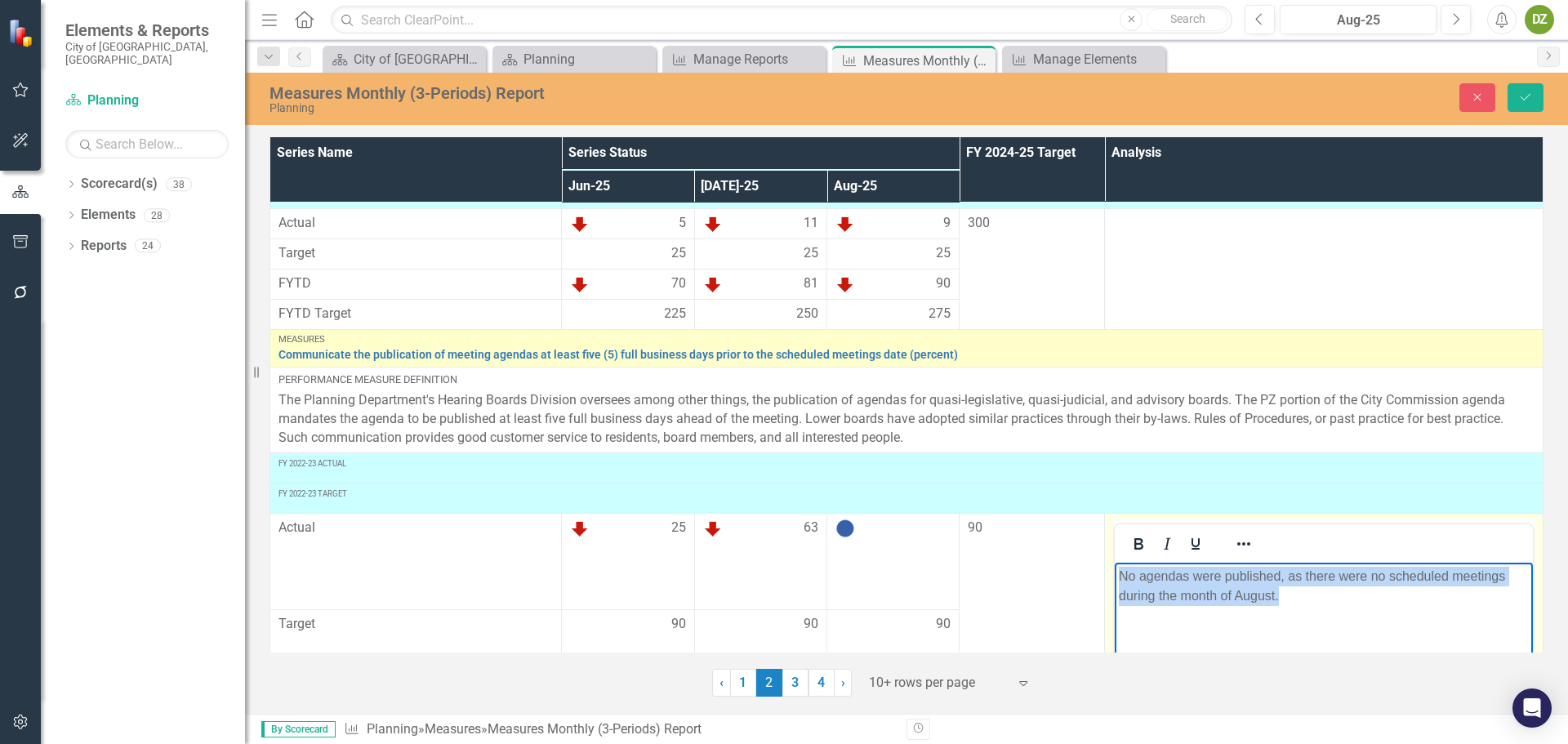
click at [1201, 595] on p "No agendas were published, as there were no scheduled meetings during the month…" at bounding box center [1324, 585] width 410 height 39
copy p "No agendas were published, as there were no scheduled meetings during the month…"
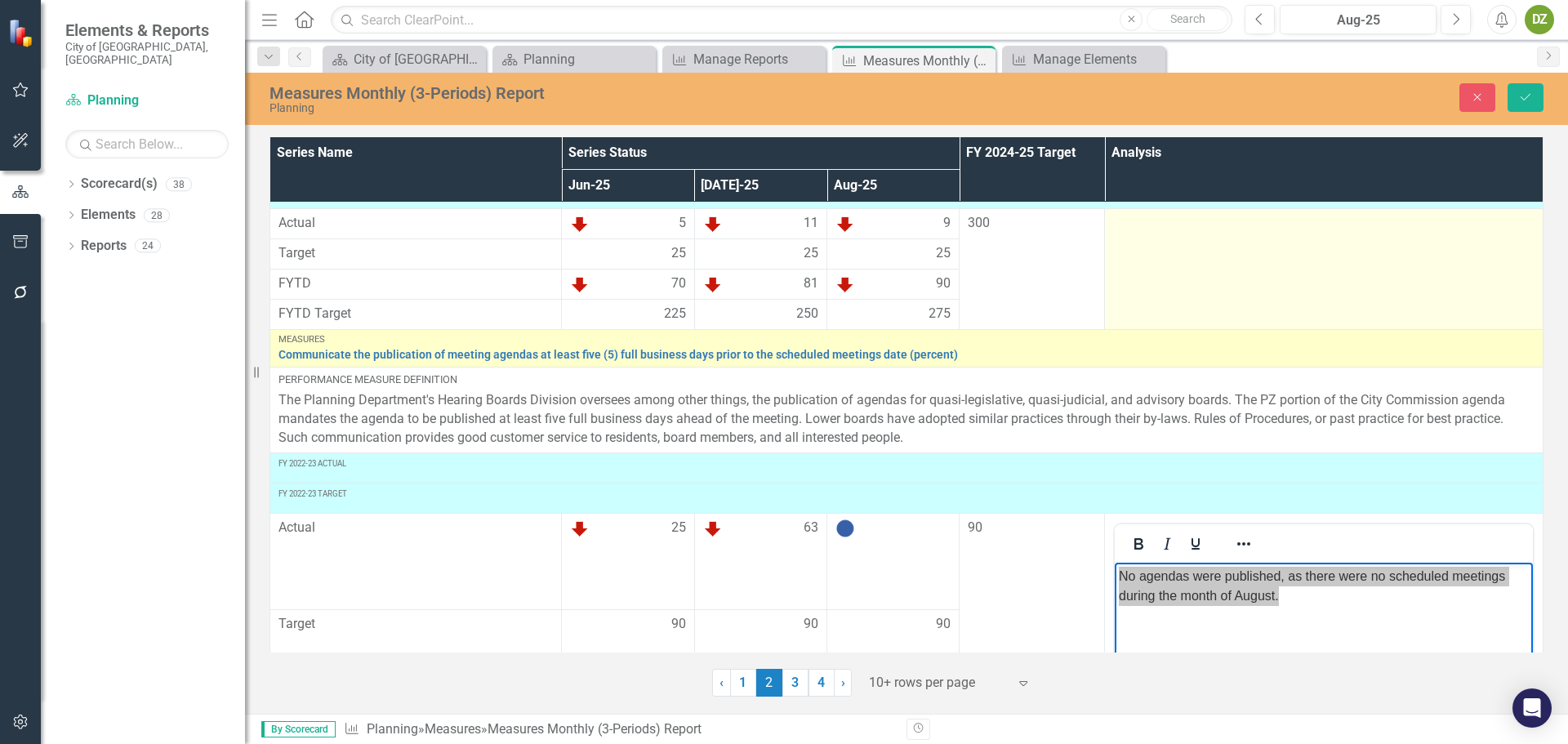
click at [1478, 255] on td at bounding box center [1324, 269] width 439 height 121
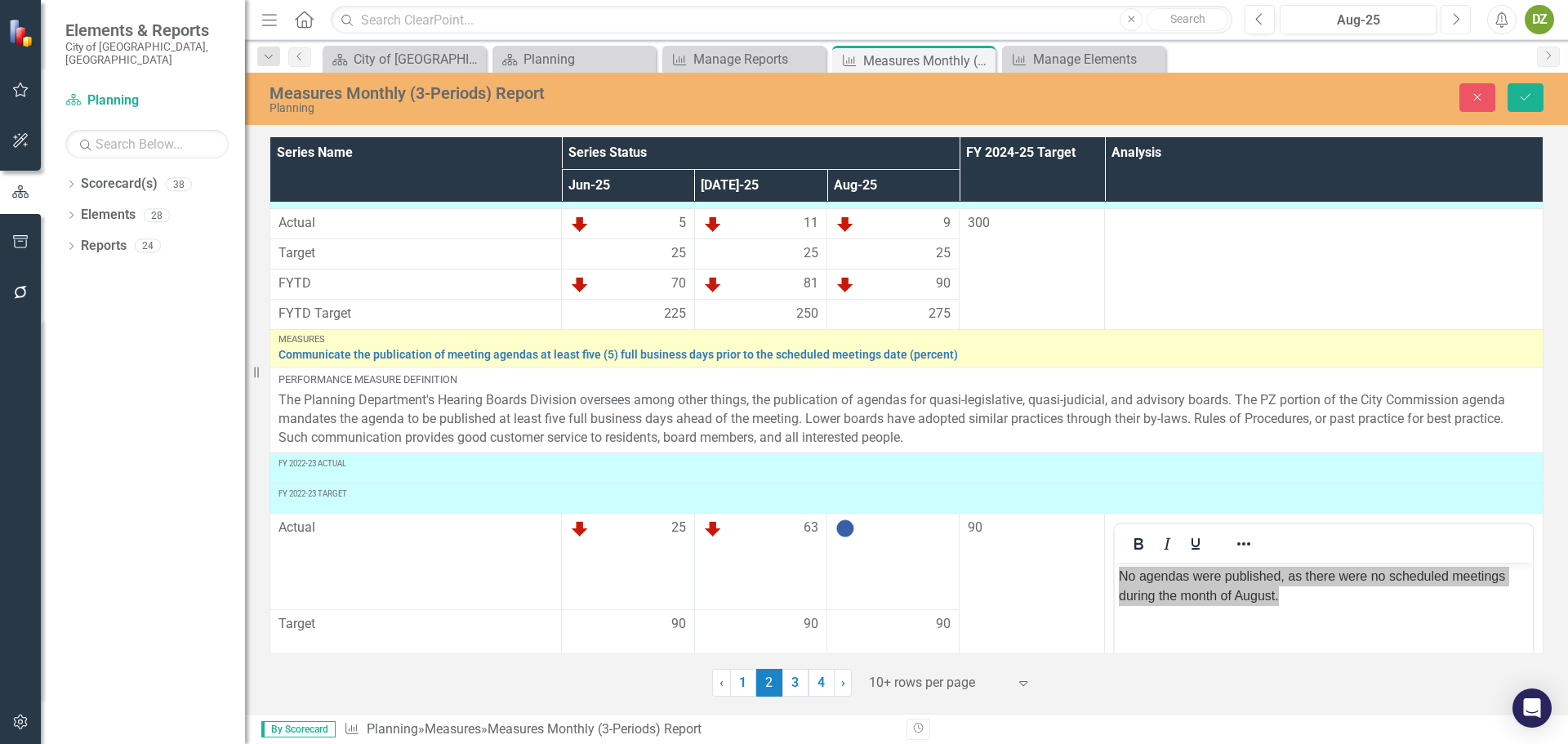
click at [1463, 14] on button "Next" at bounding box center [1455, 20] width 30 height 30
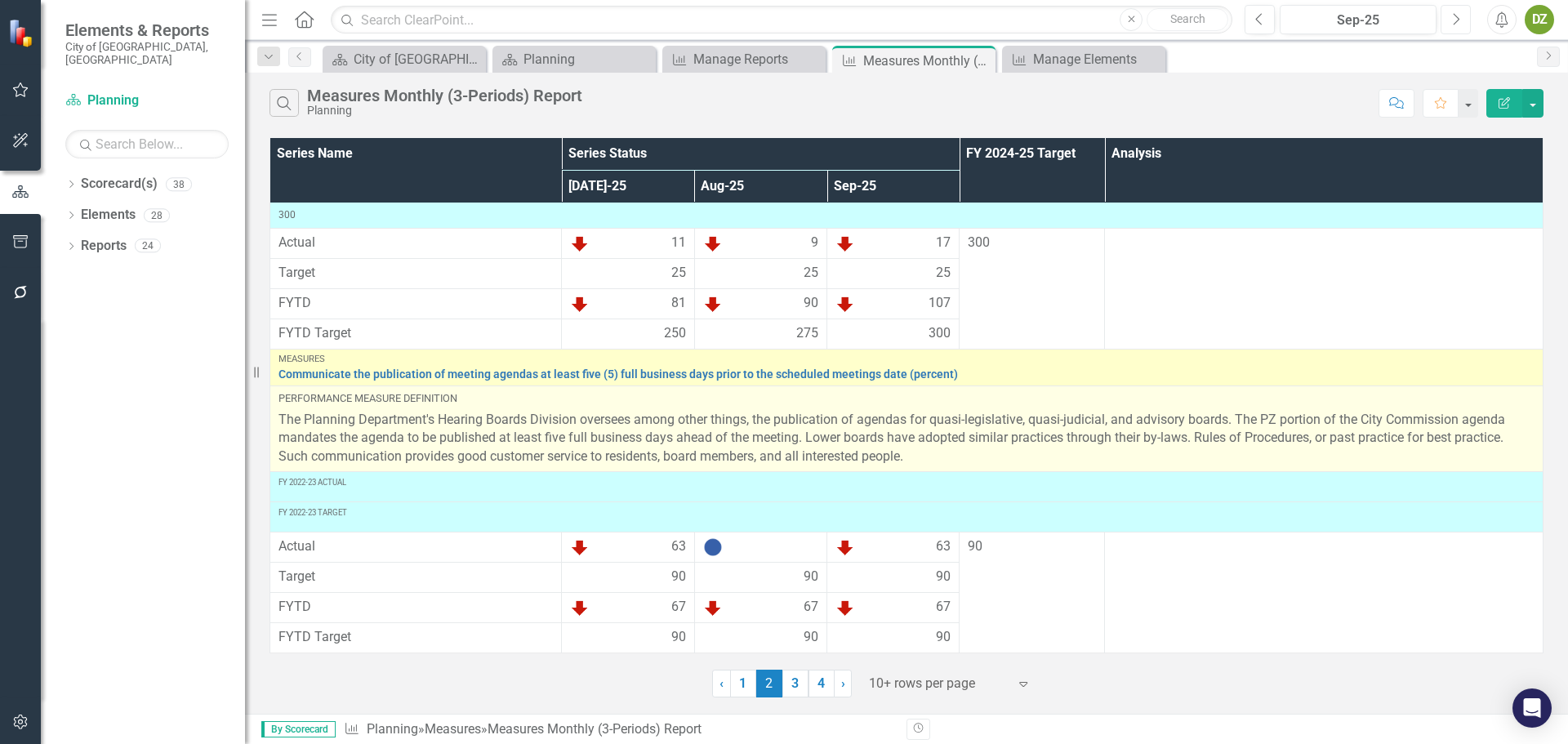
scroll to position [681, 0]
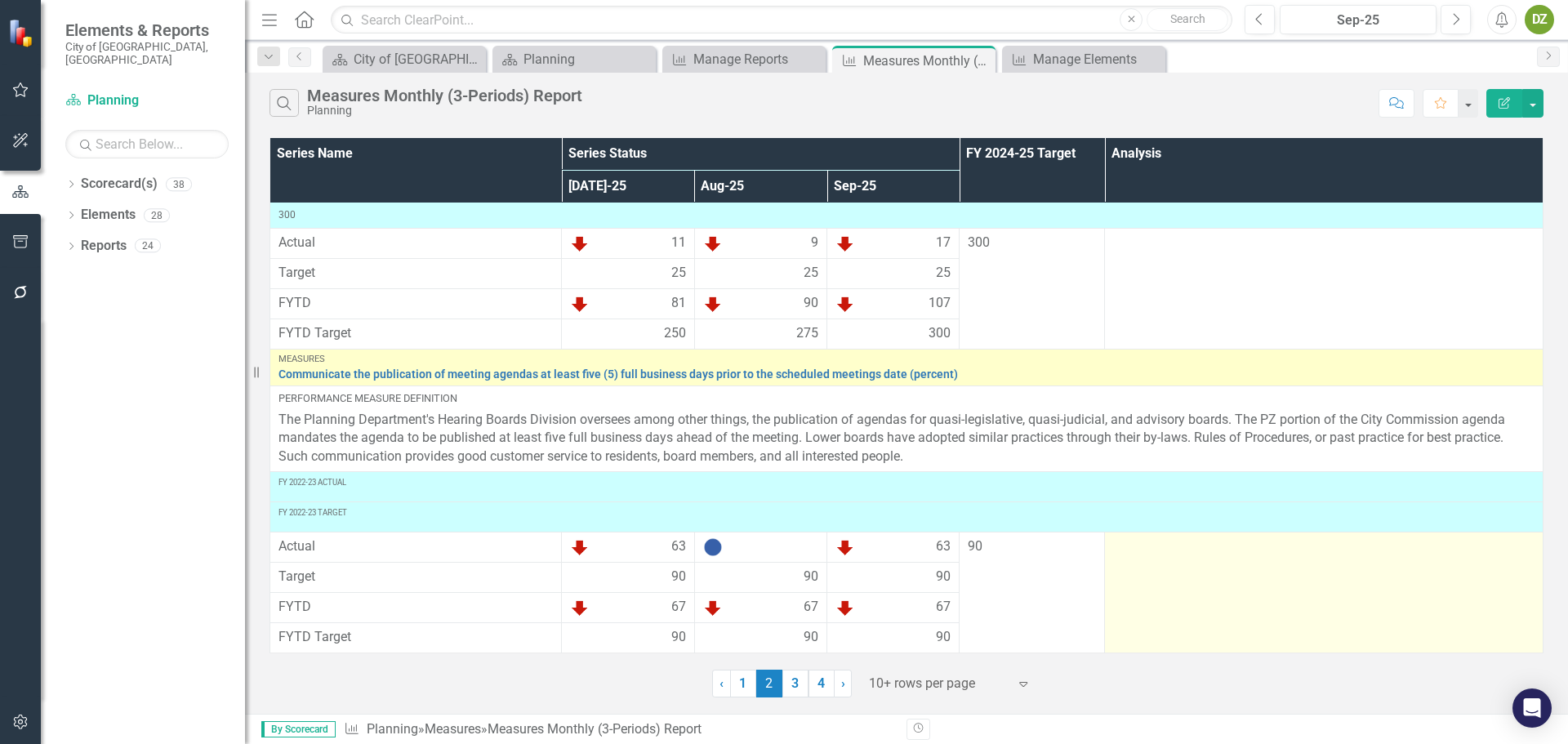
click at [1245, 606] on td at bounding box center [1324, 593] width 439 height 121
click at [1245, 604] on td at bounding box center [1324, 593] width 439 height 121
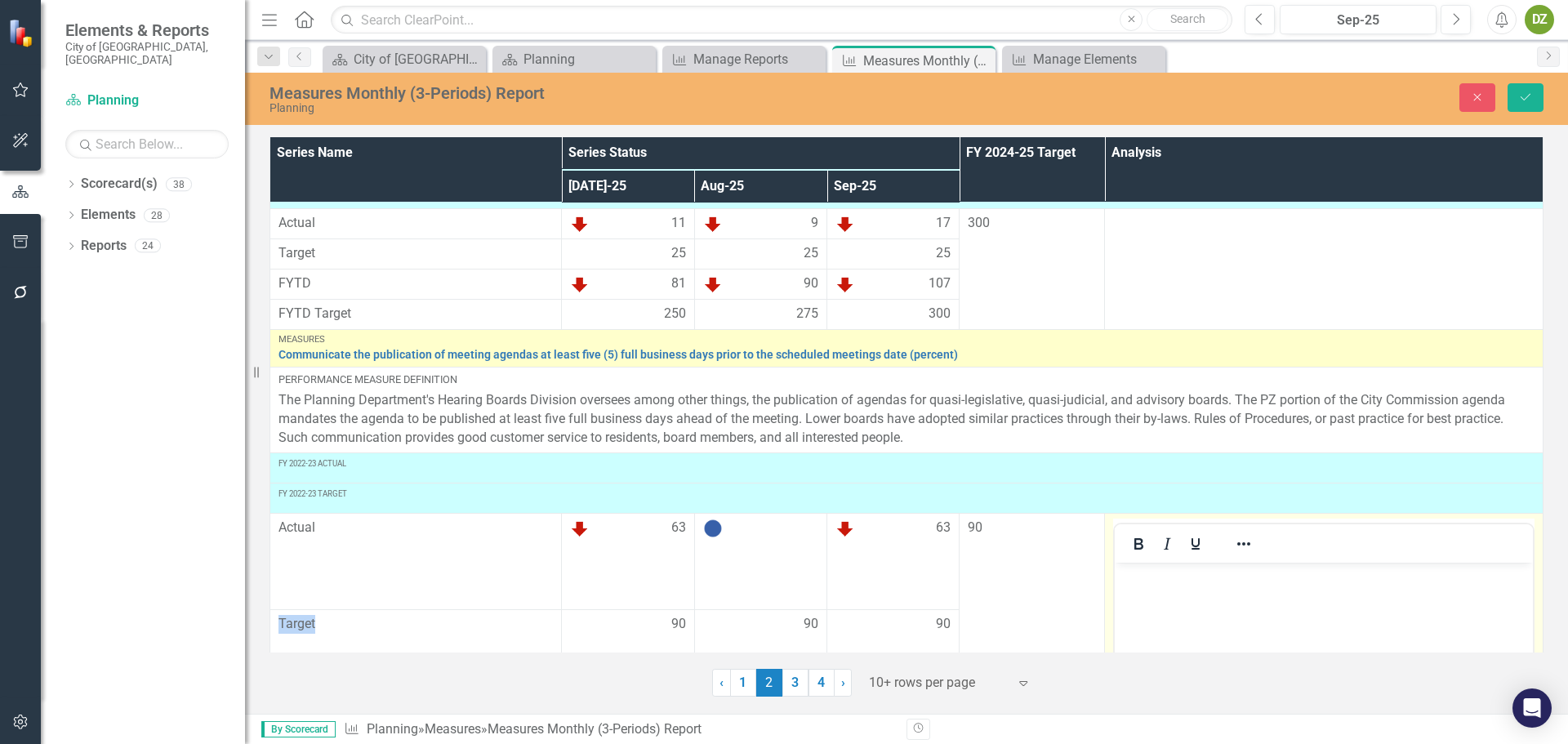
scroll to position [0, 0]
click at [1250, 576] on p "Rich Text Area. Press ALT-0 for help." at bounding box center [1324, 575] width 410 height 20
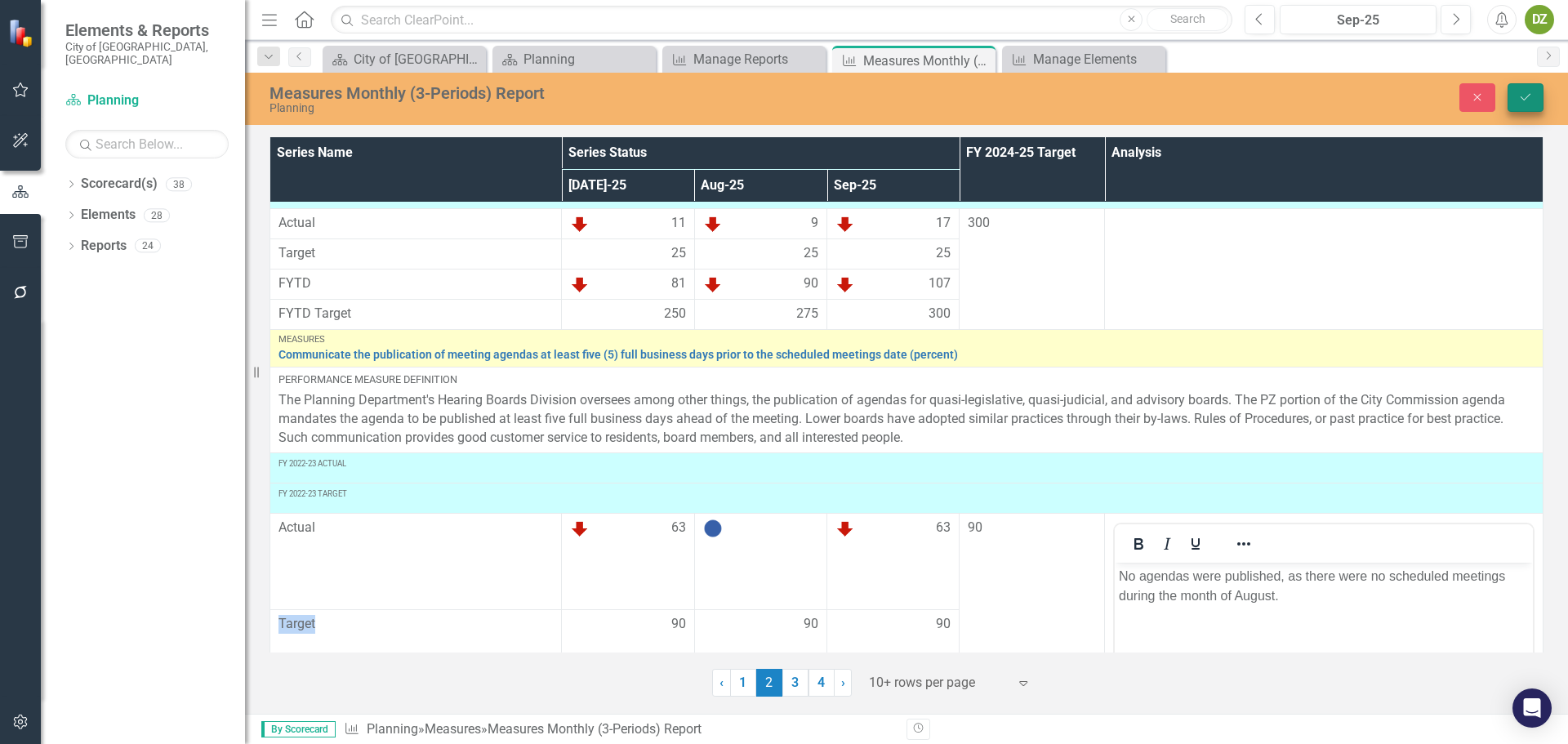
click at [1520, 99] on icon "Save" at bounding box center [1525, 96] width 15 height 11
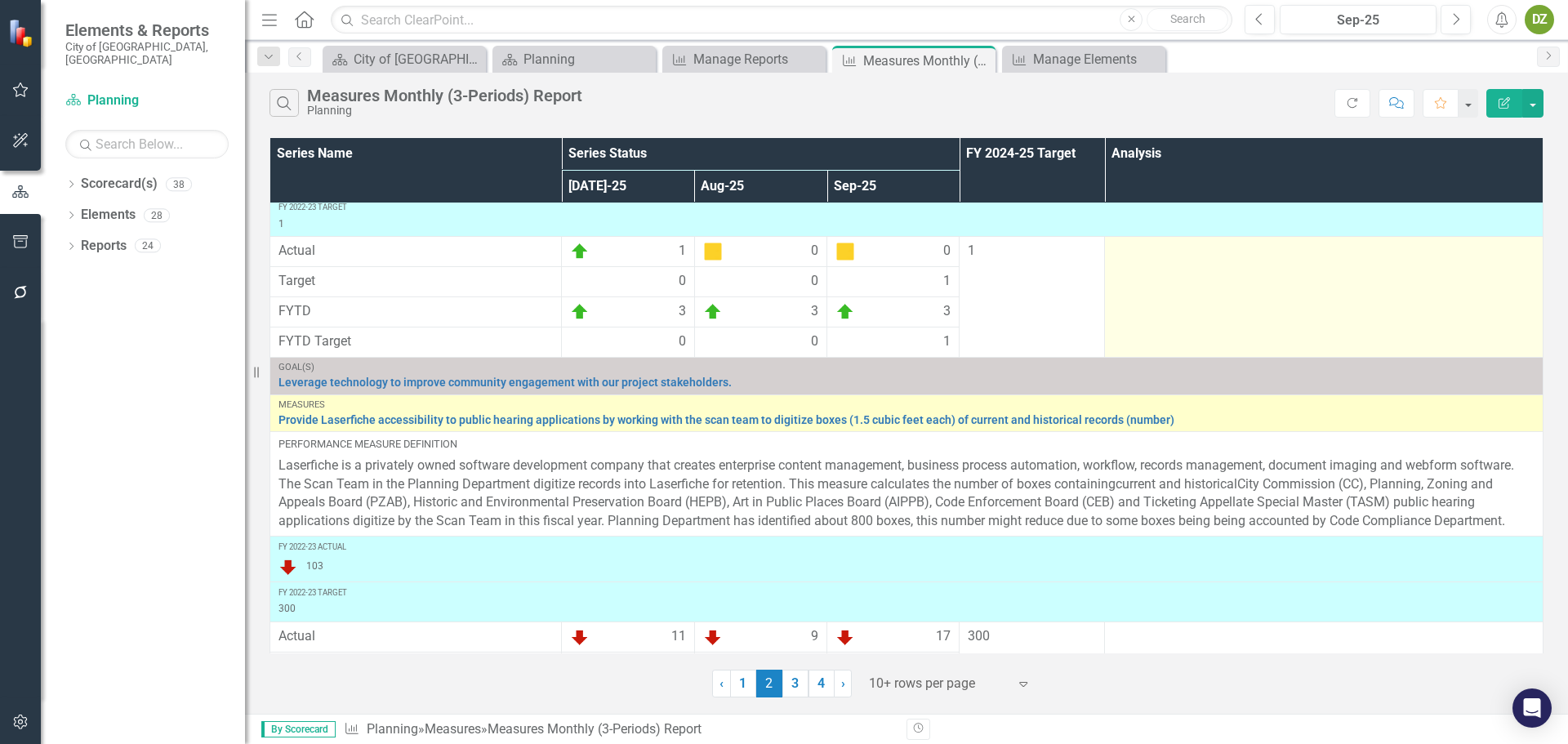
scroll to position [409, 0]
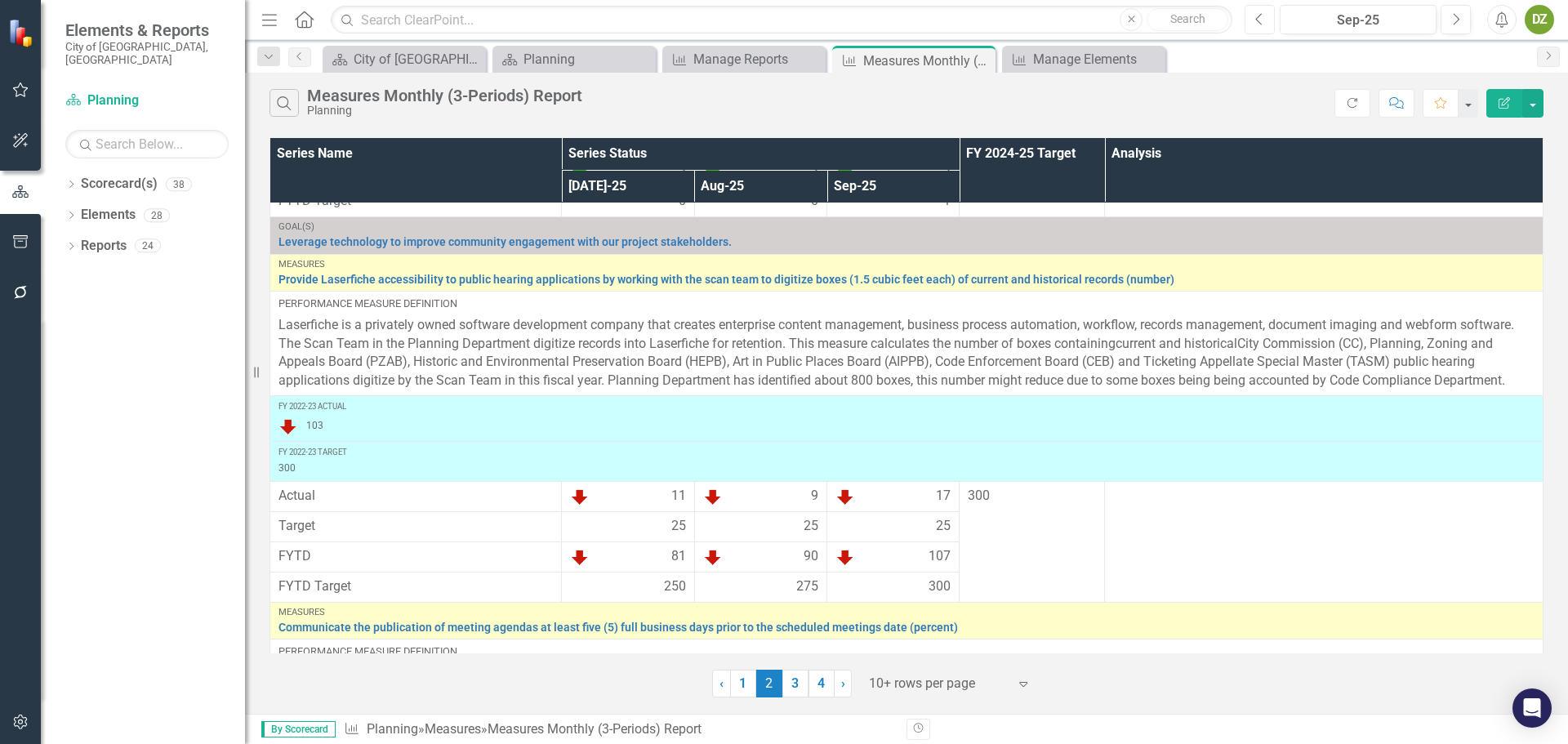
click at [1260, 17] on icon "Previous" at bounding box center [1260, 19] width 9 height 15
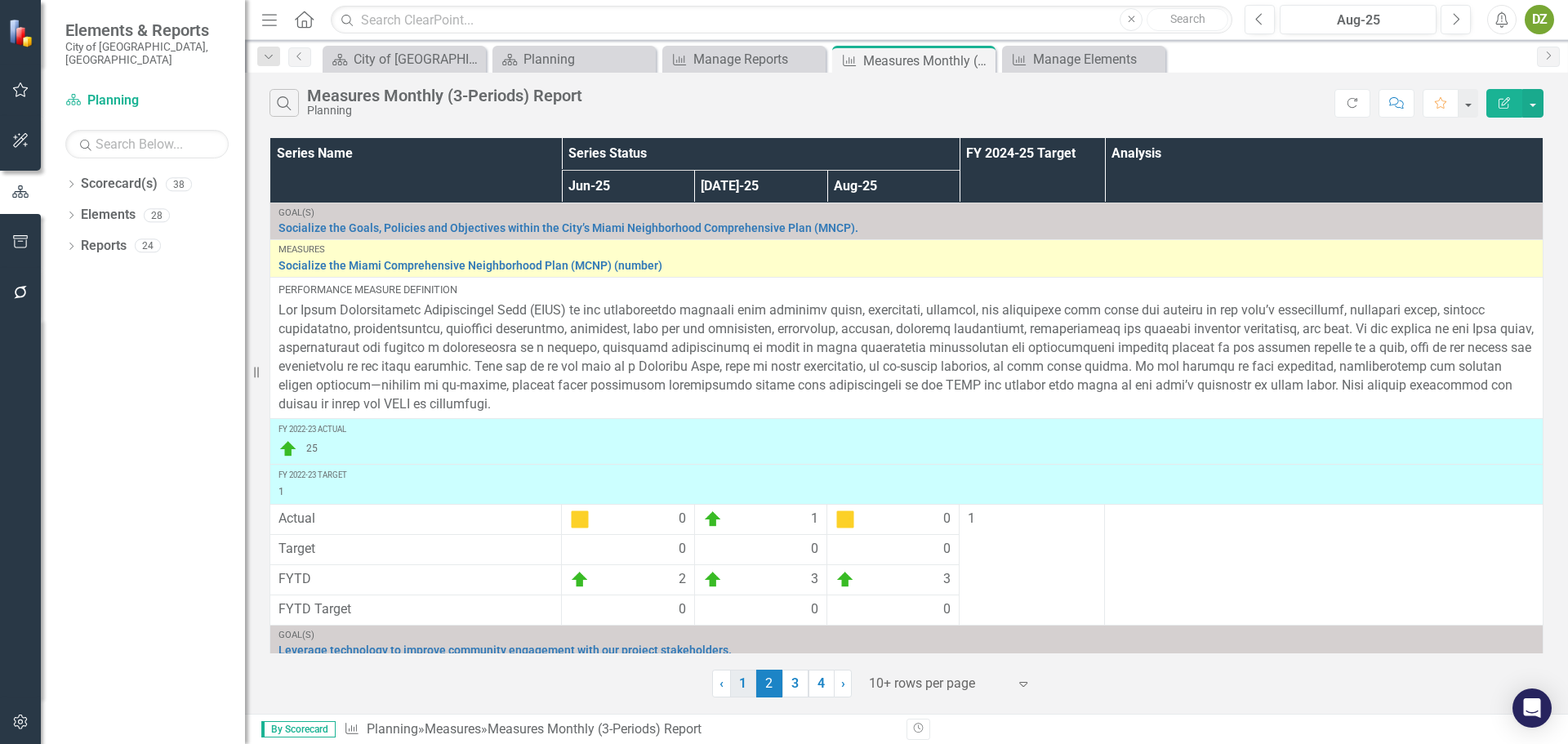
click at [744, 690] on link "1" at bounding box center [743, 684] width 26 height 28
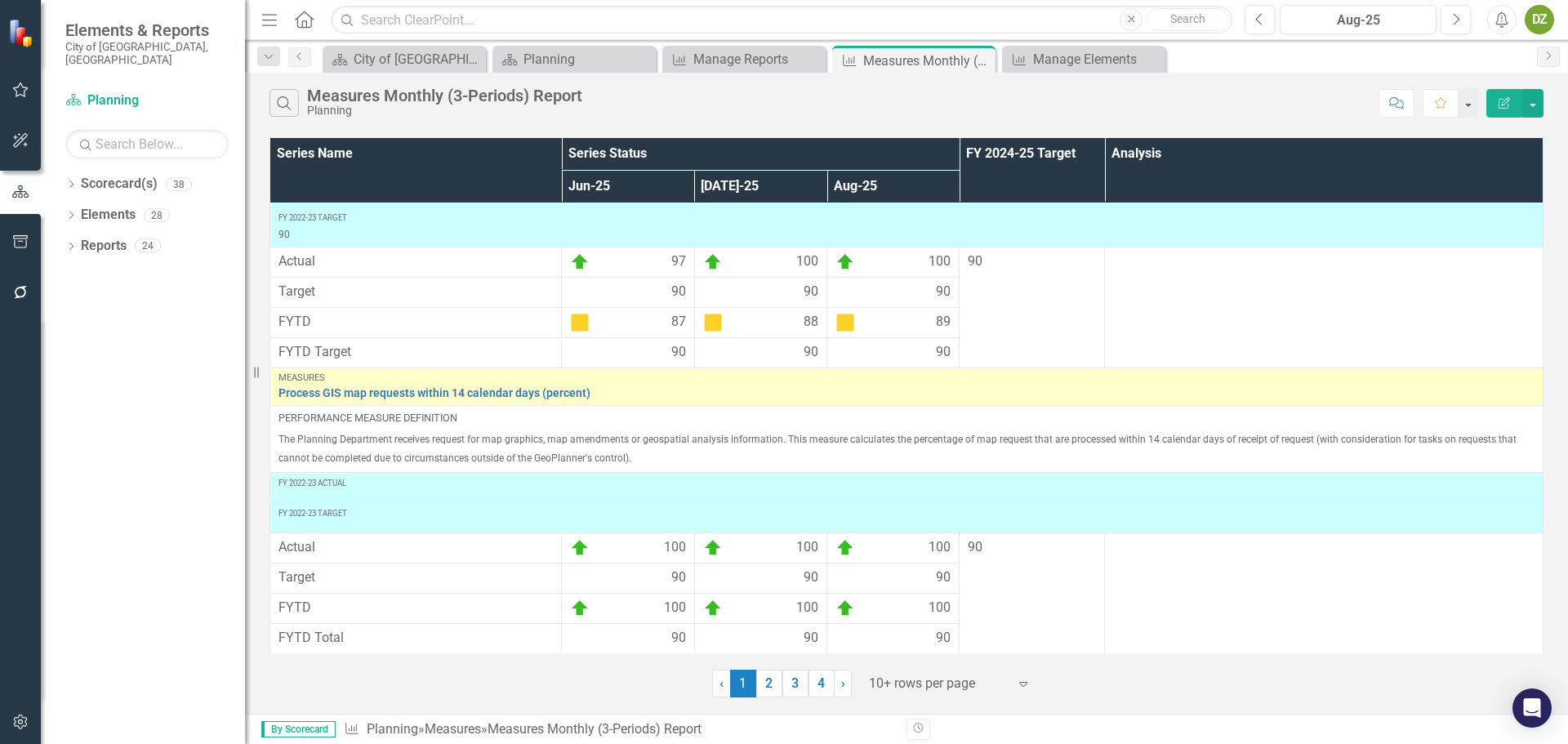
scroll to position [588, 0]
click at [777, 683] on link "2" at bounding box center [769, 684] width 26 height 28
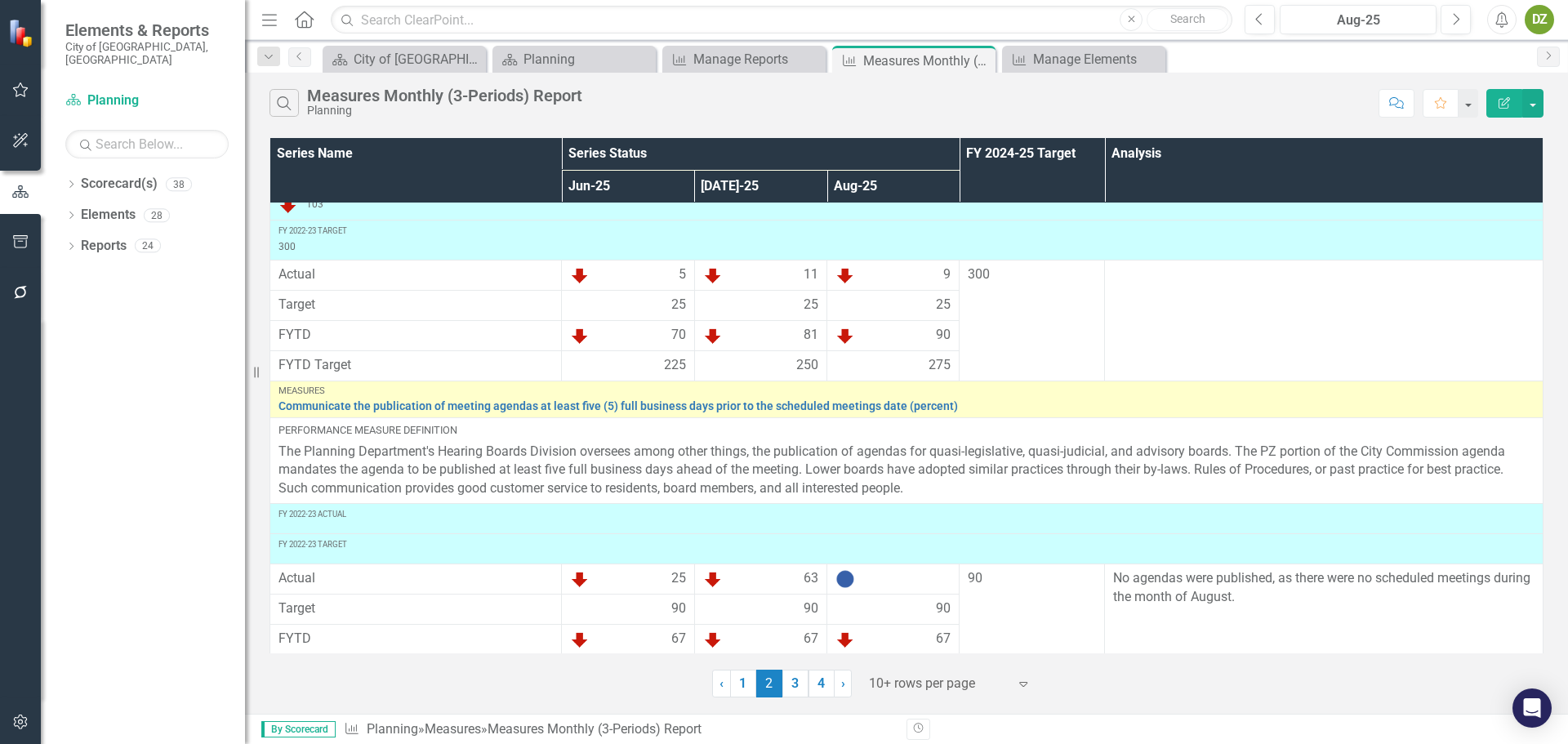
scroll to position [681, 0]
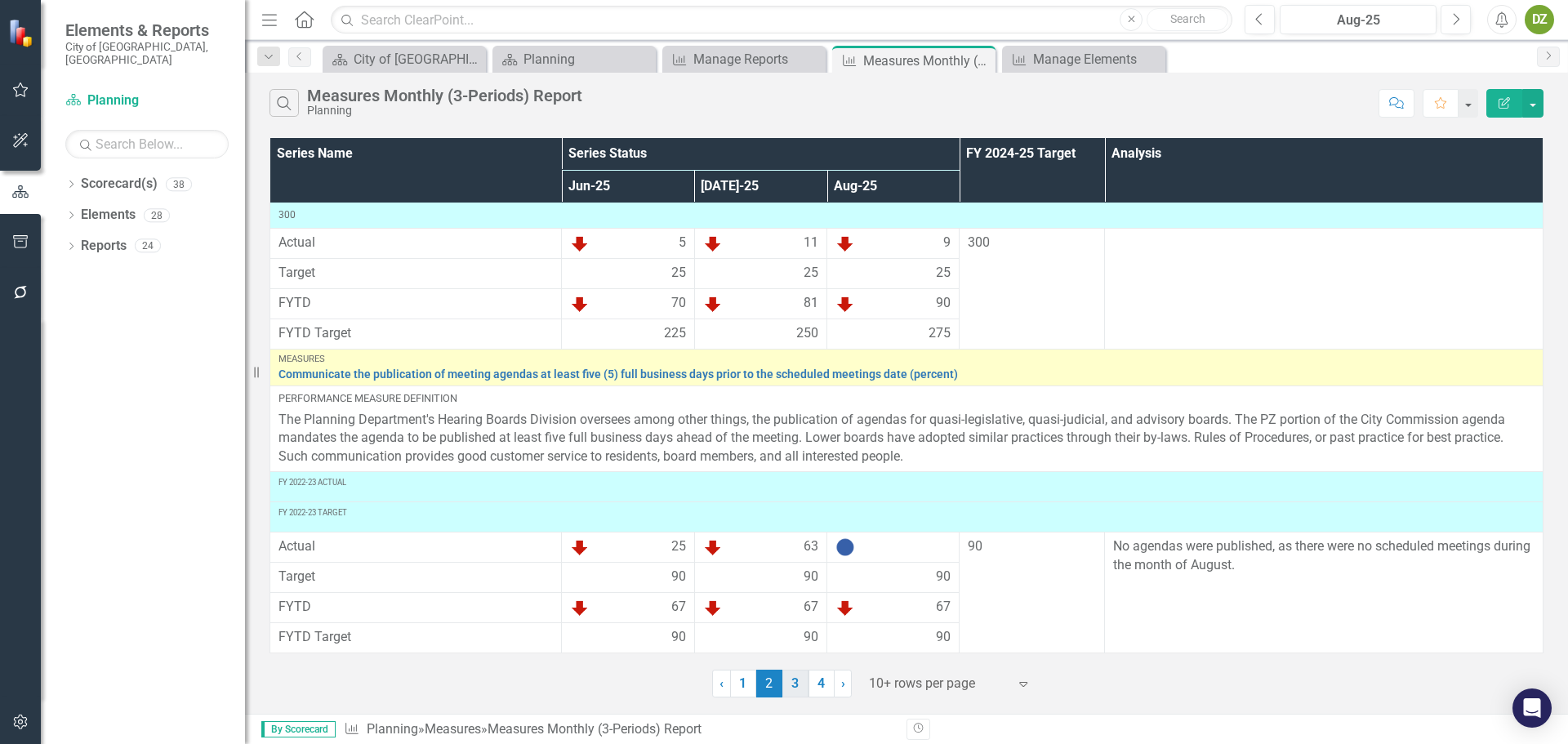
click at [788, 692] on link "3" at bounding box center [796, 684] width 26 height 28
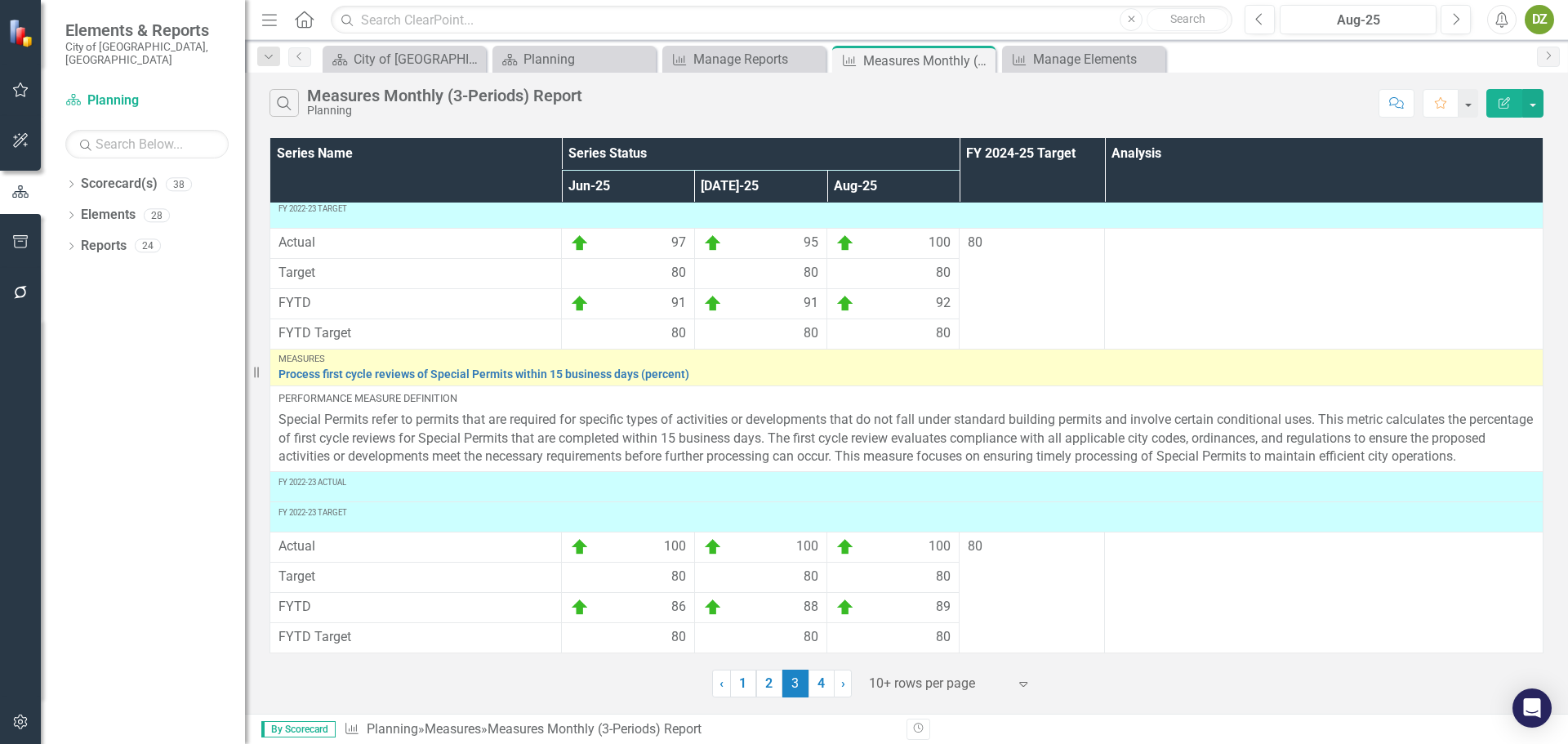
scroll to position [1178, 0]
click at [825, 686] on link "4" at bounding box center [822, 684] width 26 height 28
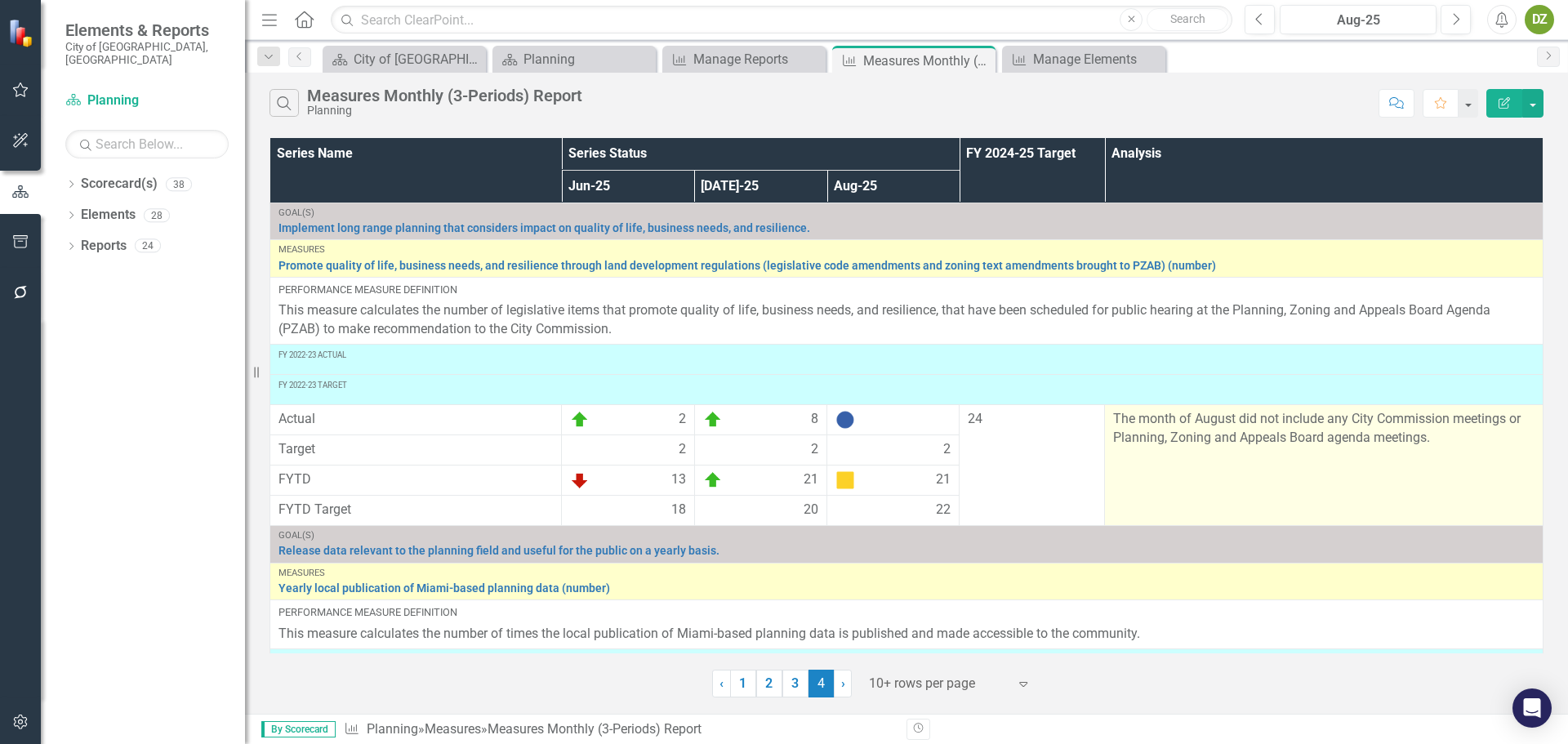
click at [1238, 443] on p "The month of August did not include any City Commission meetings or Planning, Z…" at bounding box center [1323, 428] width 421 height 37
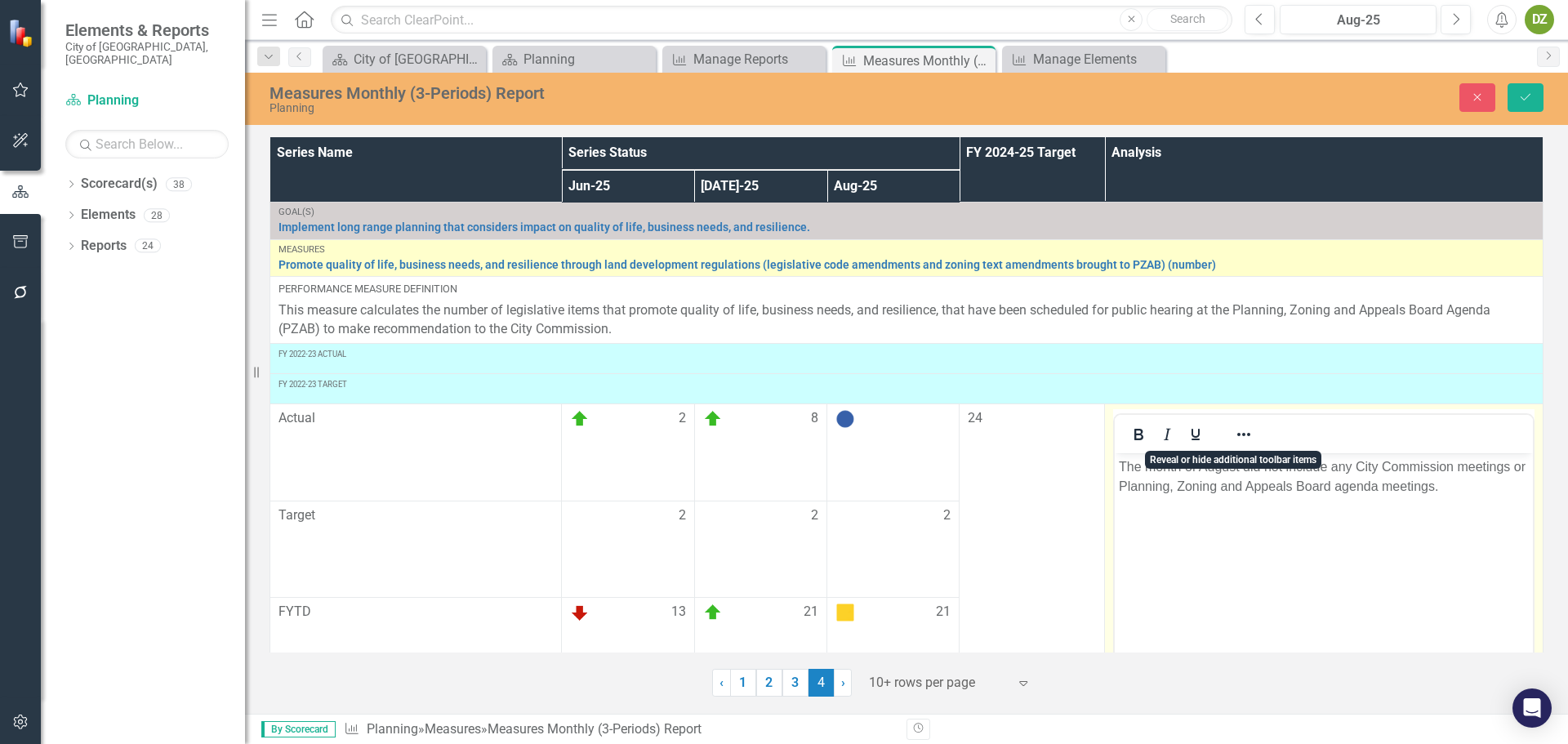
click at [1253, 482] on p "The month of August did not include any City Commission meetings or Planning, Z…" at bounding box center [1324, 476] width 410 height 39
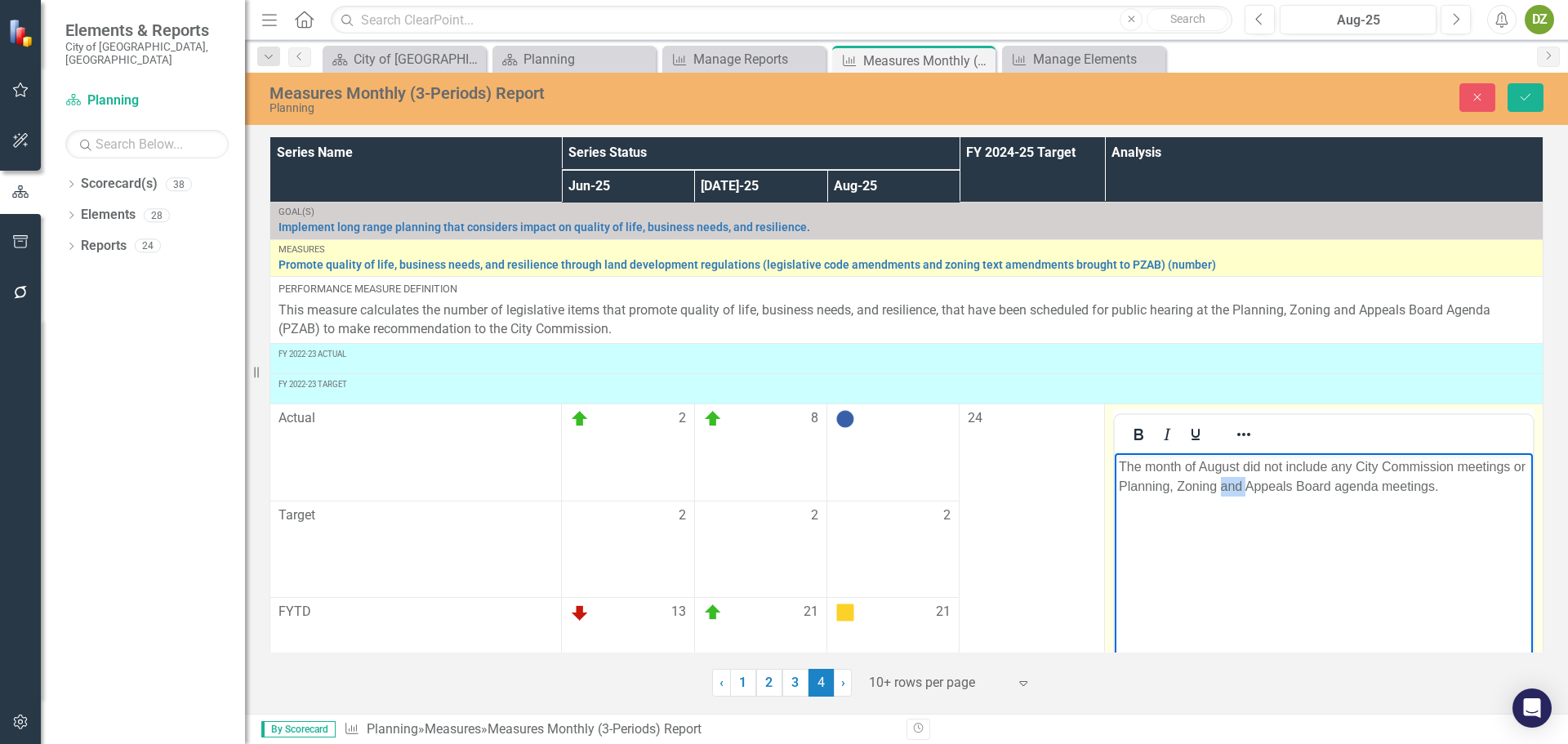
click at [1253, 482] on p "The month of August did not include any City Commission meetings or Planning, Z…" at bounding box center [1324, 476] width 410 height 39
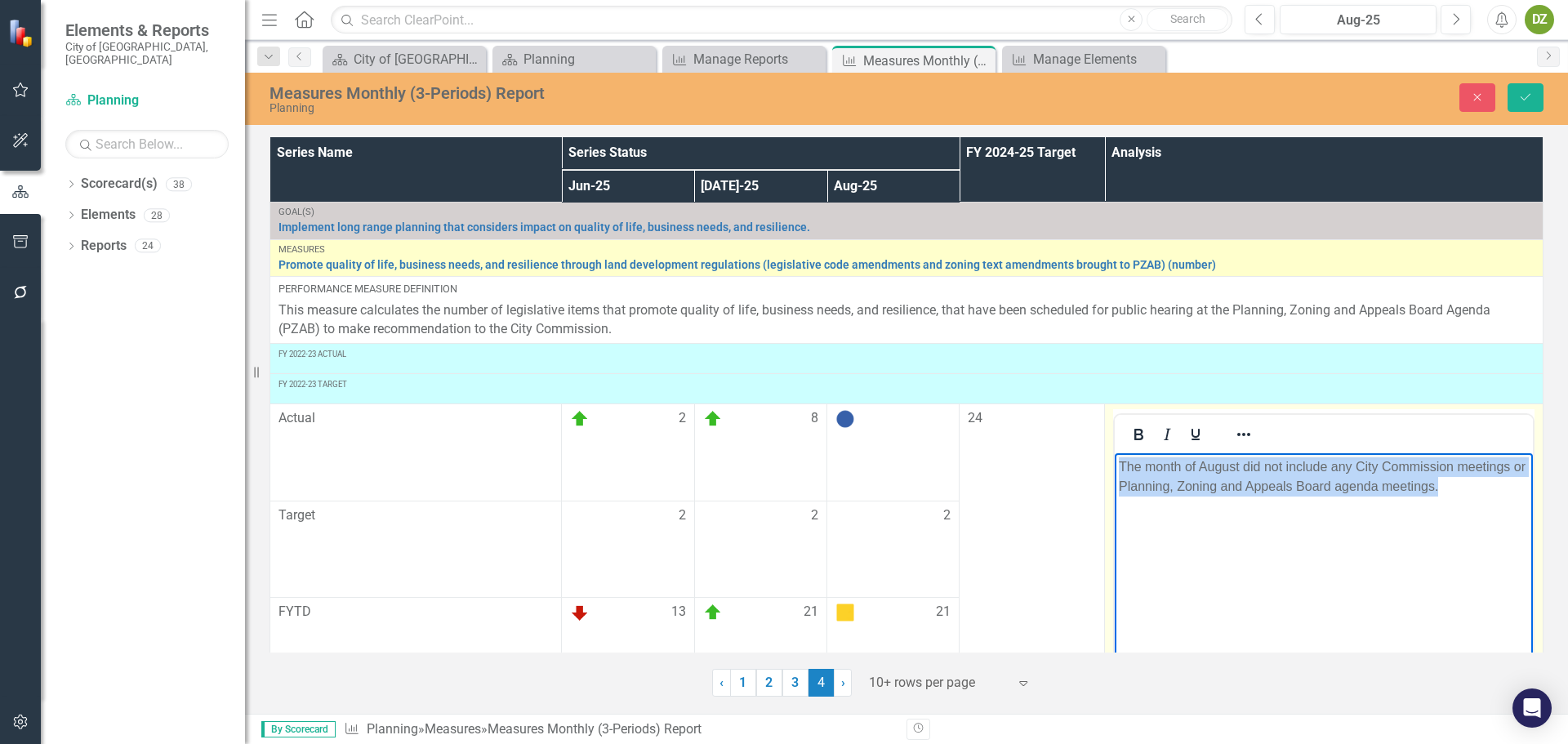
click at [1253, 482] on p "The month of August did not include any City Commission meetings or Planning, Z…" at bounding box center [1324, 476] width 410 height 39
drag, startPoint x: 2357, startPoint y: 904, endPoint x: 1252, endPoint y: 482, distance: 1182.8
copy p "The month of August did not include any City Commission meetings or Planning, Z…"
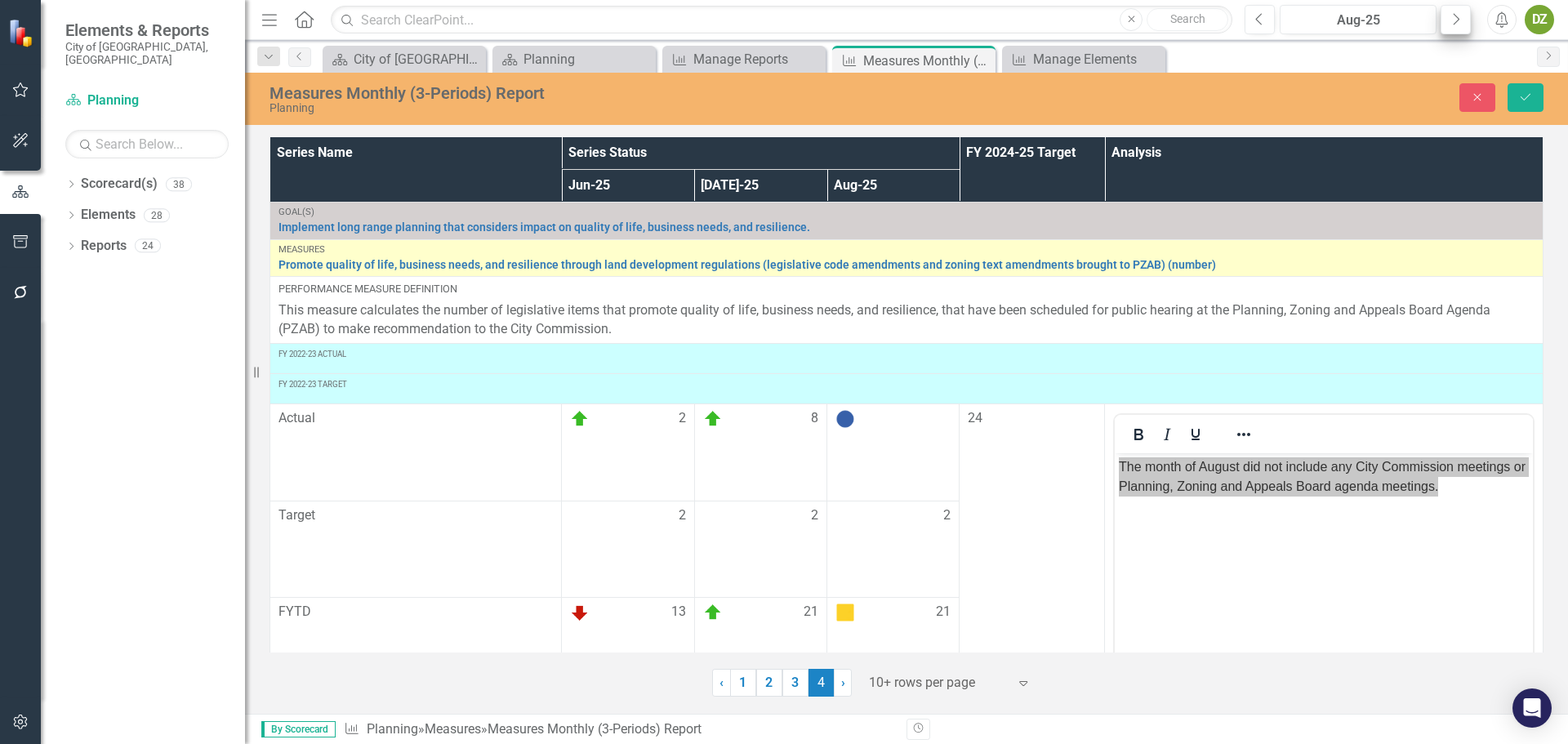
click at [1455, 13] on icon "Next" at bounding box center [1455, 19] width 9 height 15
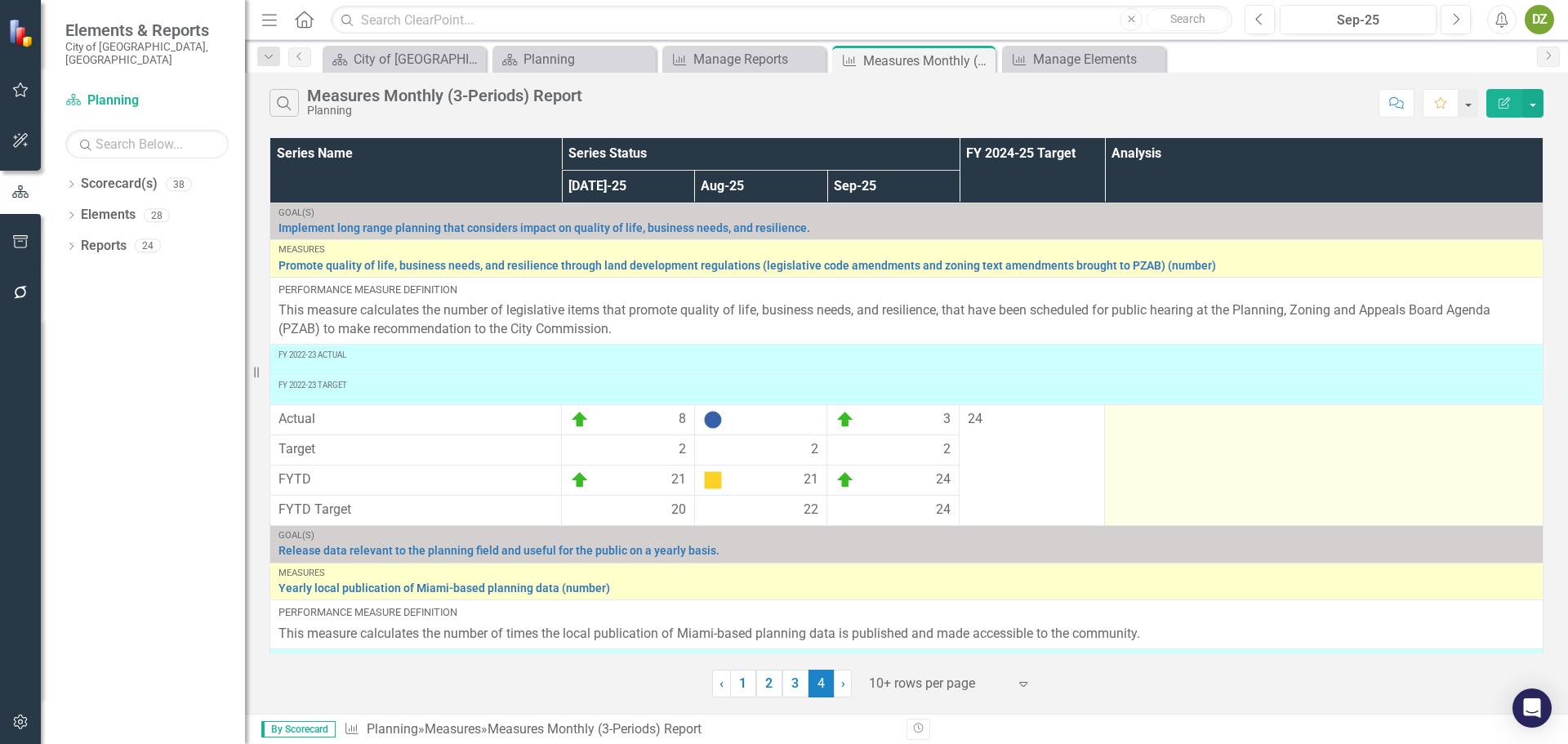
click at [1247, 453] on td at bounding box center [1324, 465] width 439 height 121
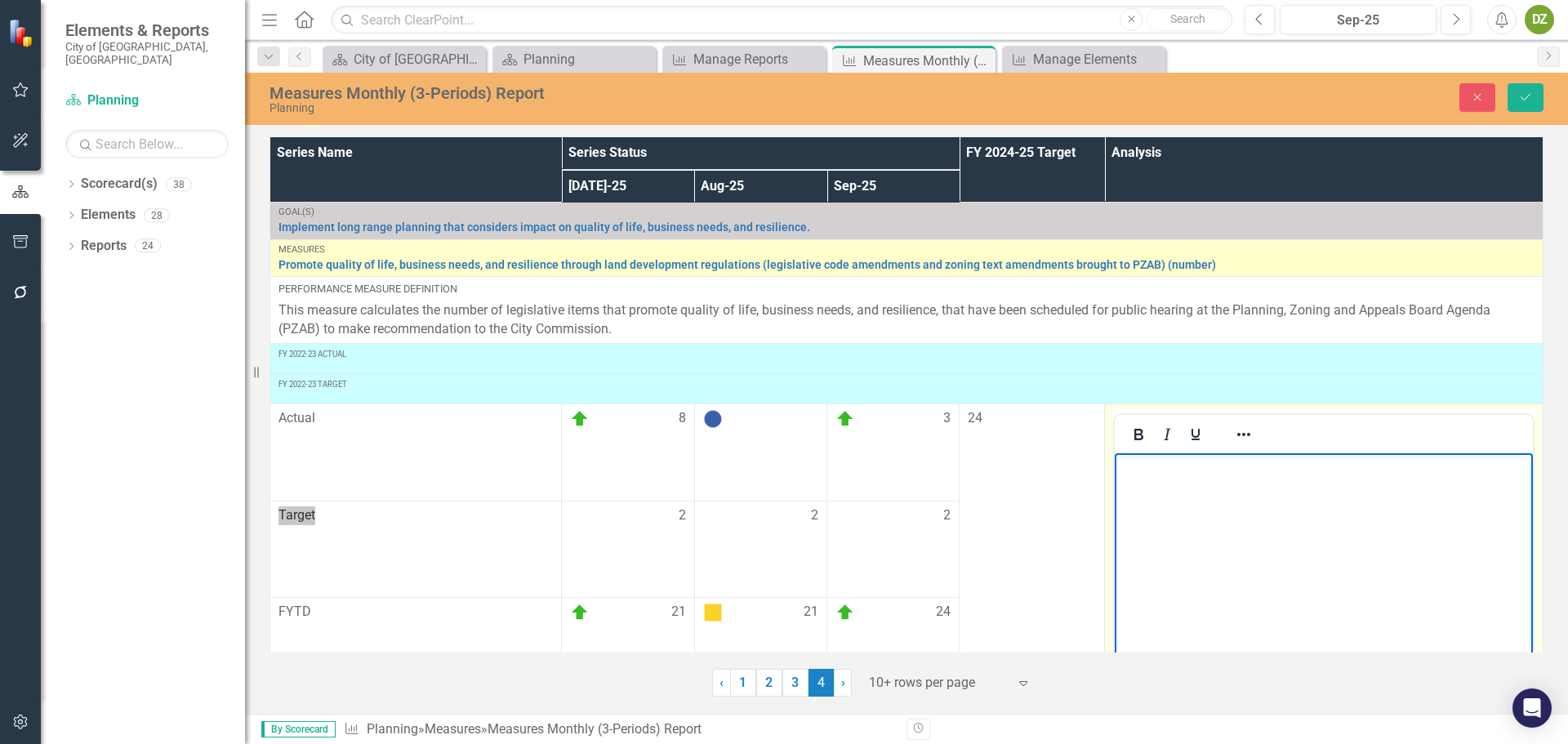
click at [1269, 504] on body "Rich Text Area. Press ALT-0 for help." at bounding box center [1323, 576] width 418 height 245
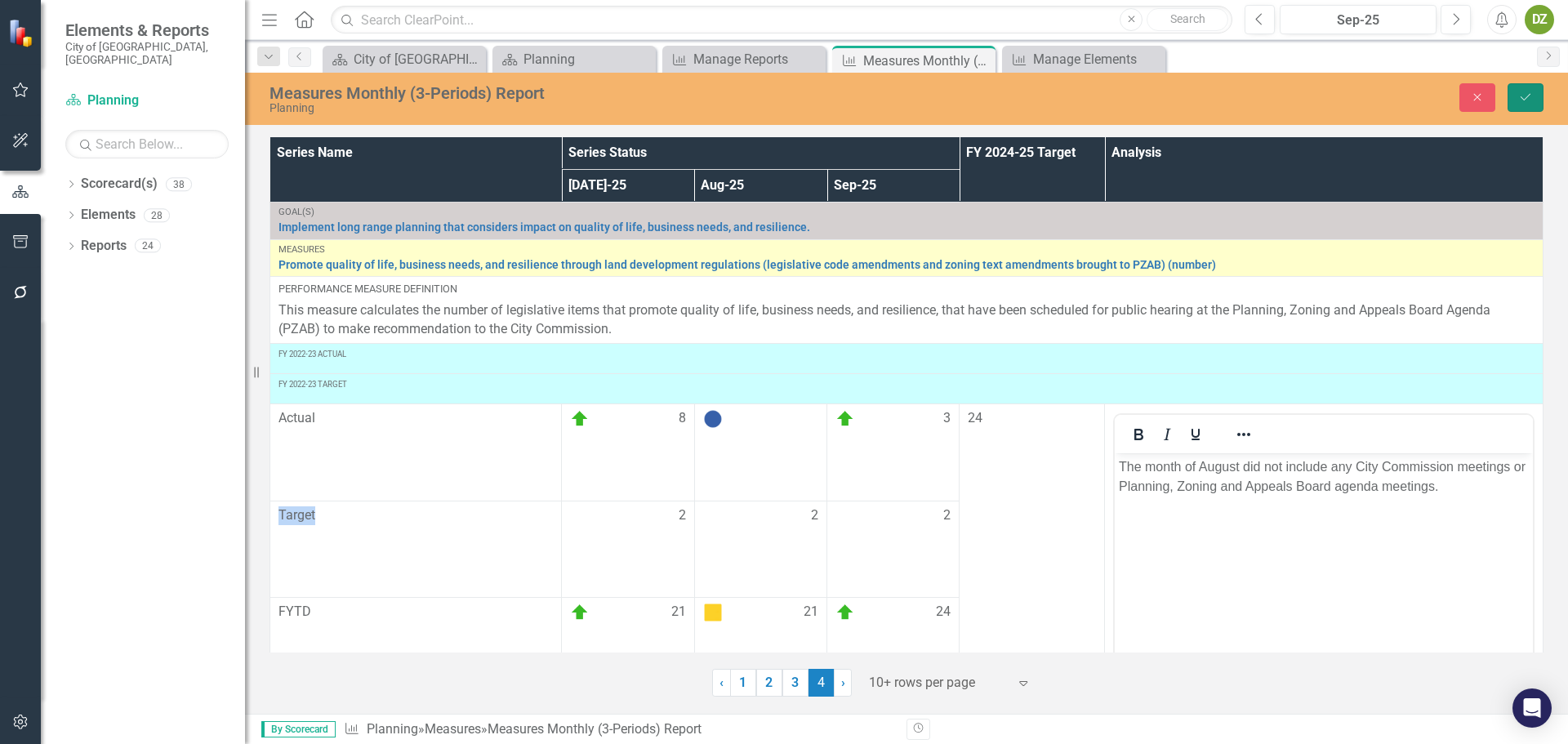
click at [1529, 99] on icon "Save" at bounding box center [1525, 96] width 15 height 11
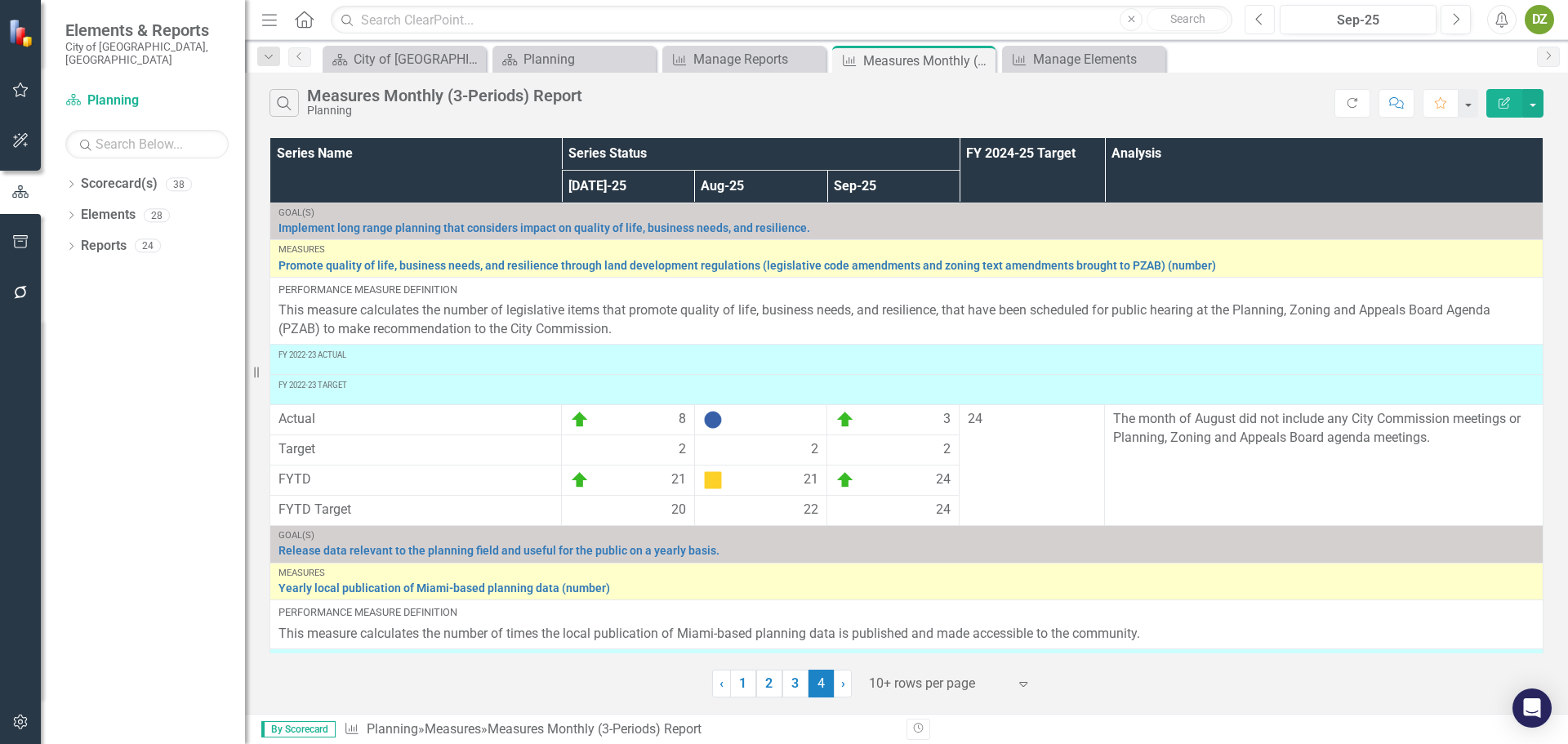
click at [1260, 26] on button "Previous" at bounding box center [1260, 20] width 30 height 30
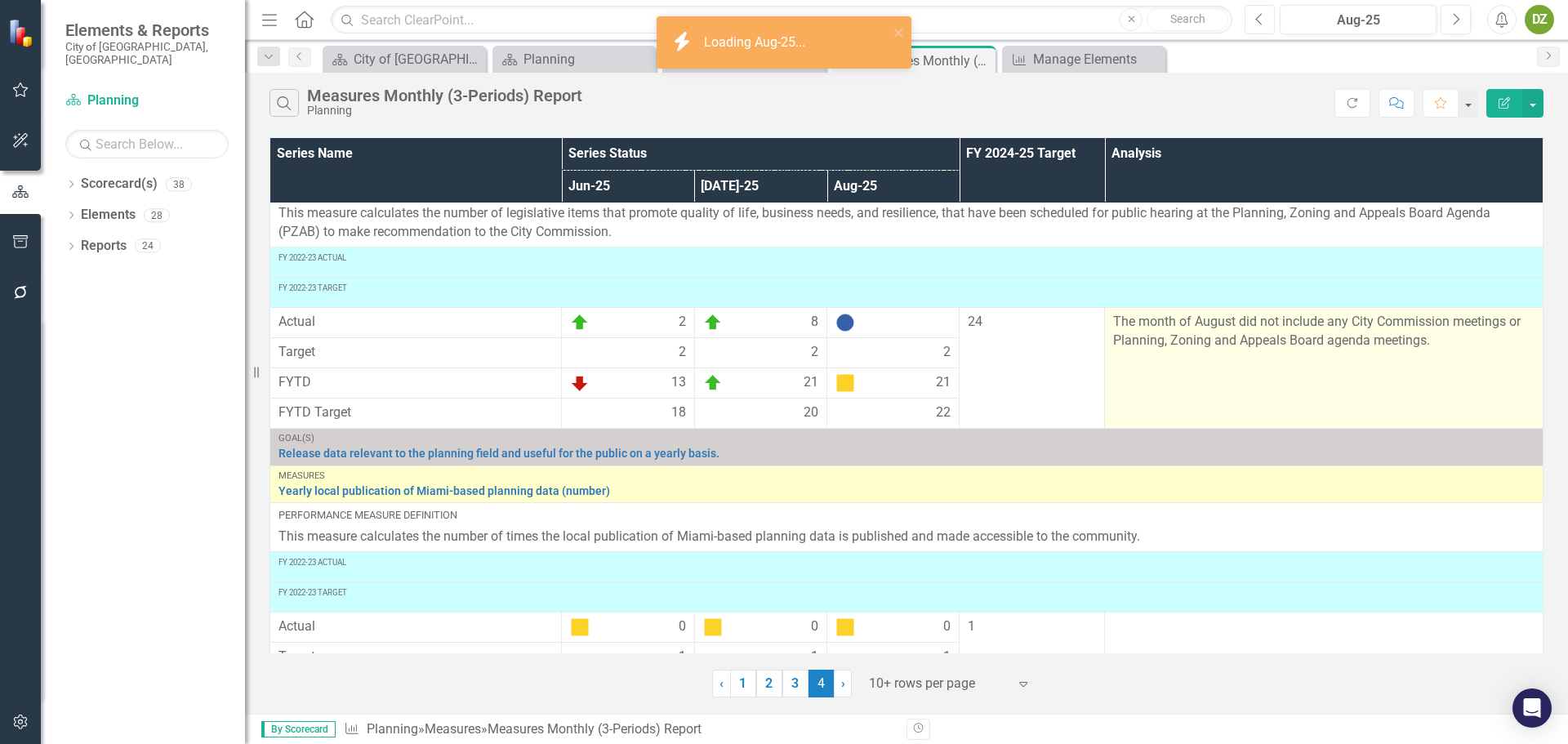
scroll to position [163, 0]
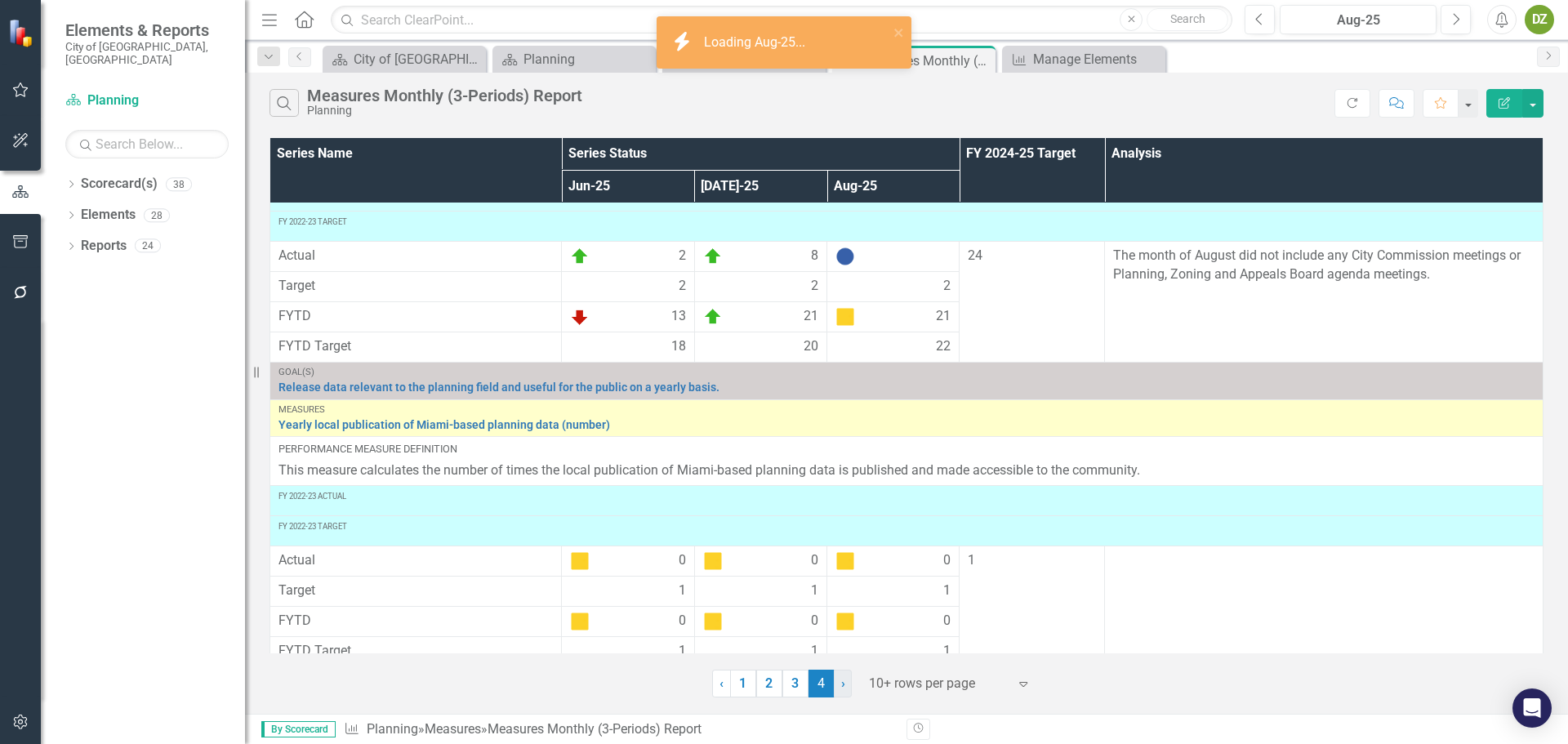
click at [845, 684] on link "› Next" at bounding box center [843, 684] width 18 height 28
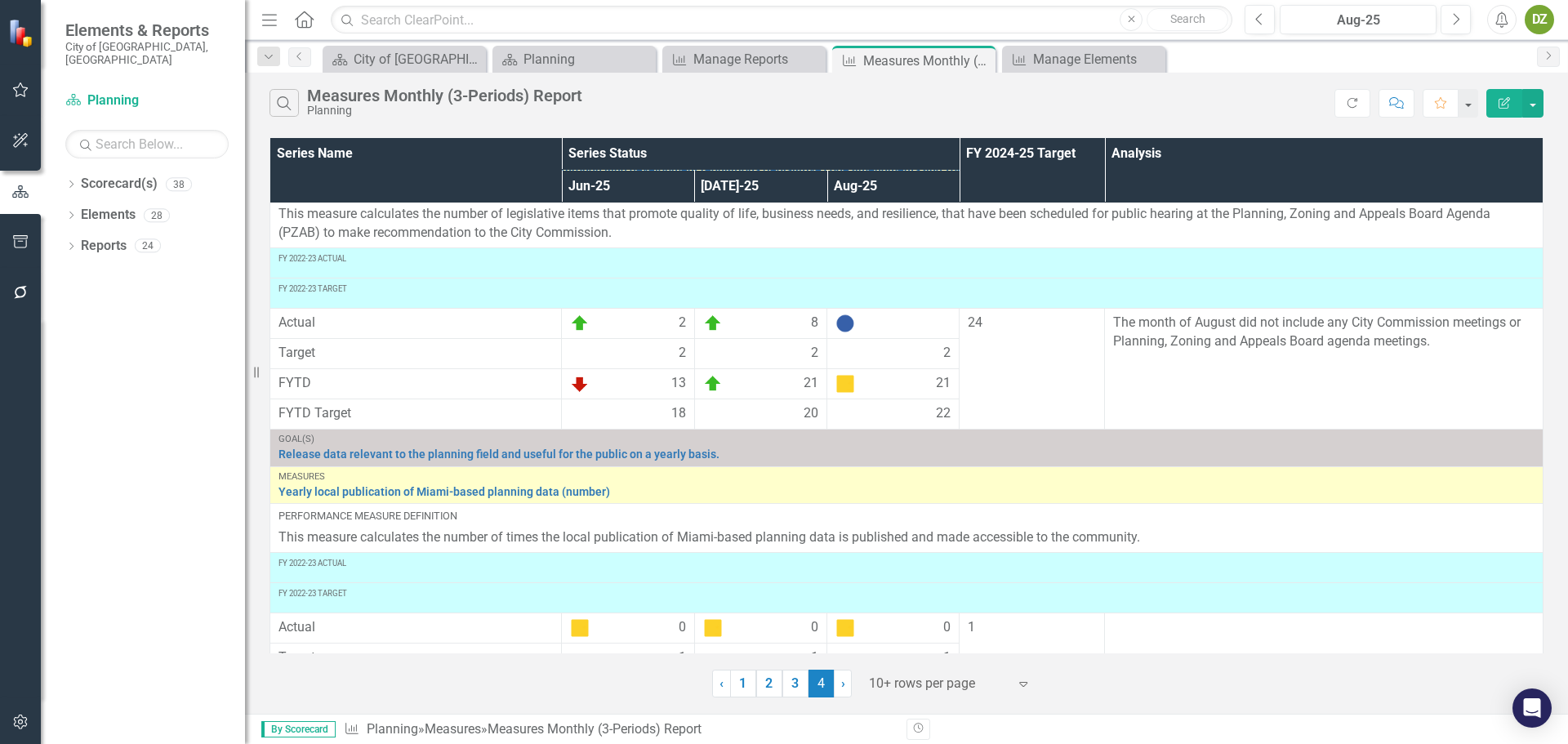
scroll to position [0, 0]
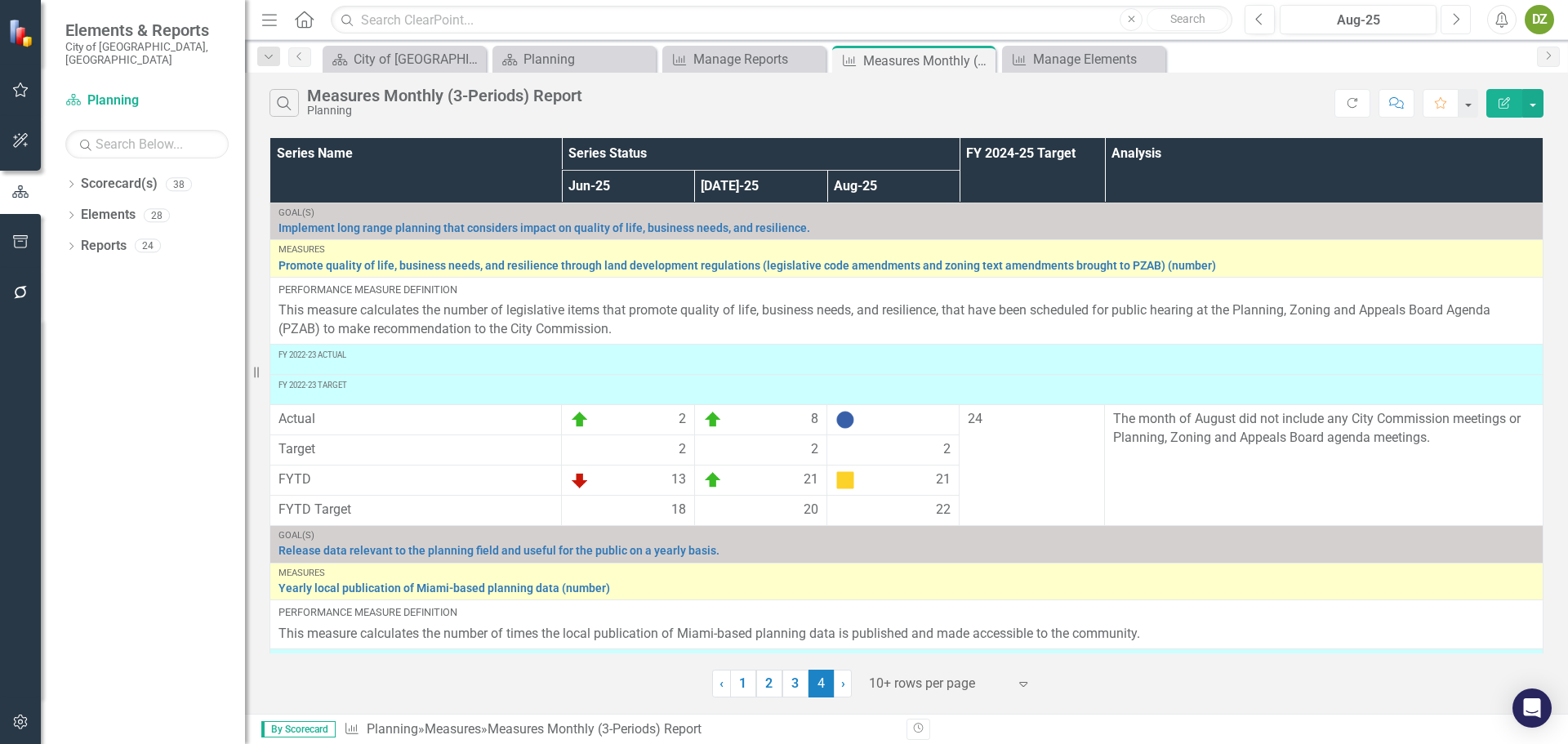
click at [1457, 17] on icon "button" at bounding box center [1457, 18] width 7 height 11
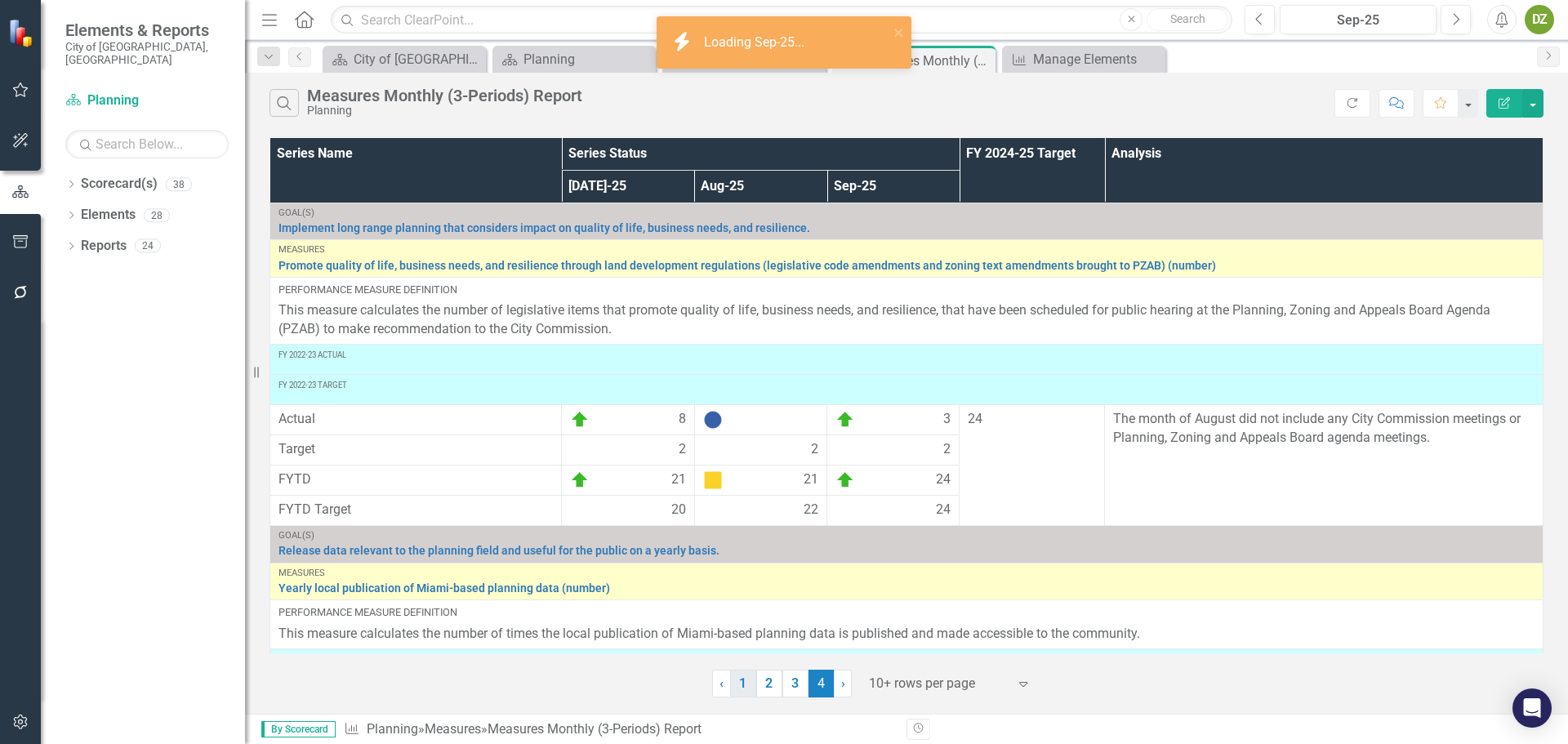
click at [745, 685] on link "1" at bounding box center [743, 684] width 26 height 28
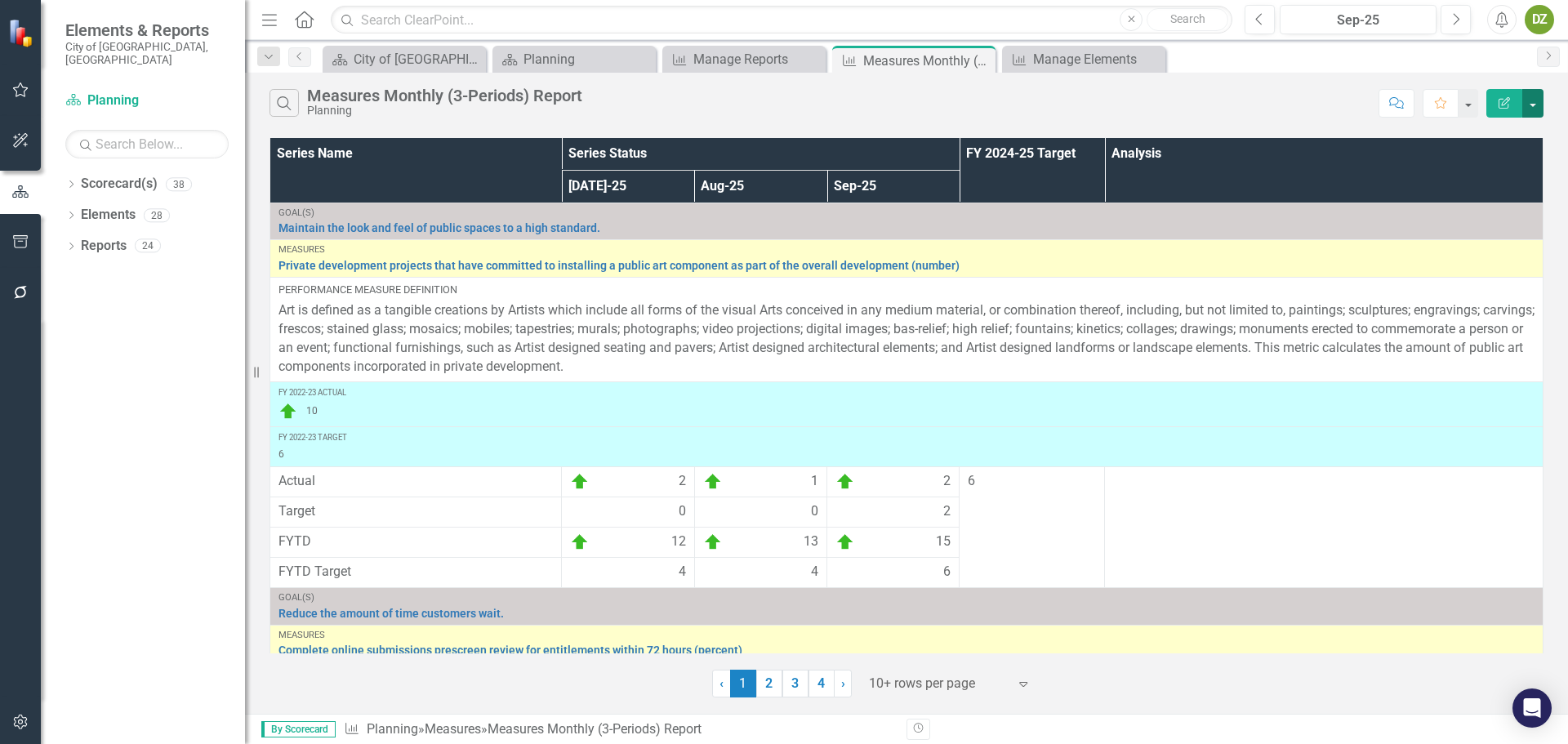
click at [1533, 105] on button "button" at bounding box center [1532, 103] width 21 height 29
click at [1478, 168] on link "PDF Export to PDF" at bounding box center [1478, 166] width 129 height 30
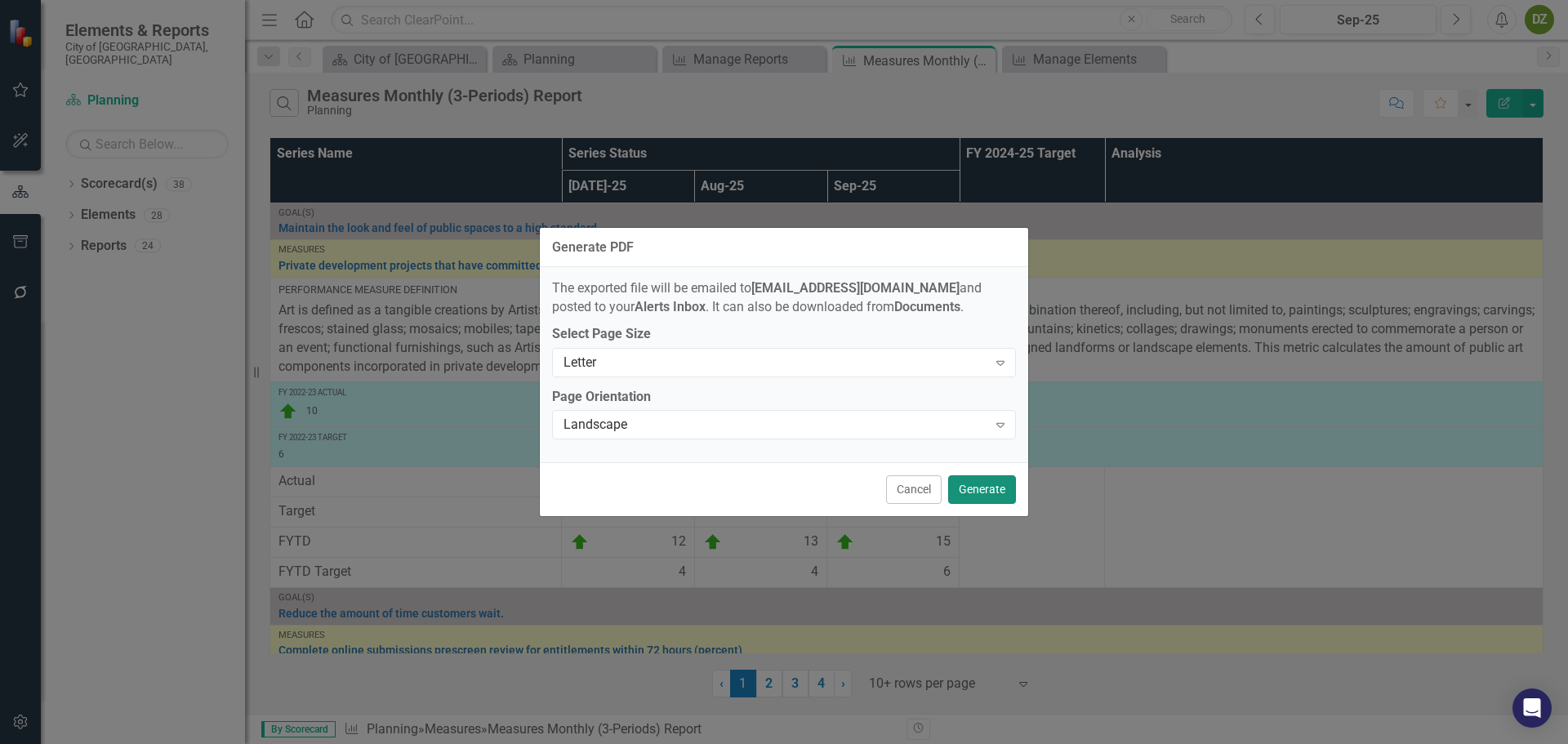
click at [1002, 484] on button "Generate" at bounding box center [982, 489] width 68 height 29
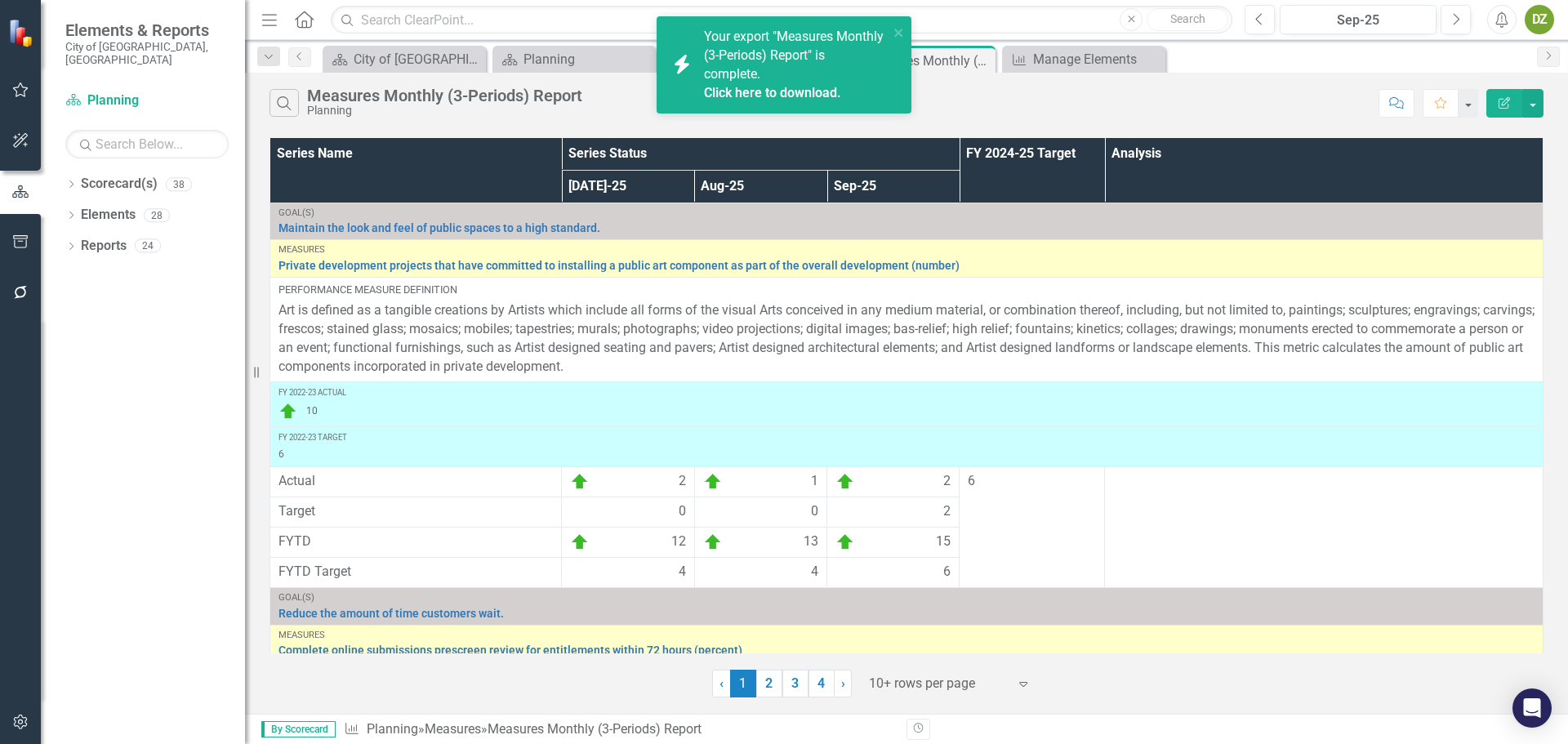
click at [832, 87] on link "Click here to download." at bounding box center [772, 93] width 137 height 16
